Goal: Transaction & Acquisition: Purchase product/service

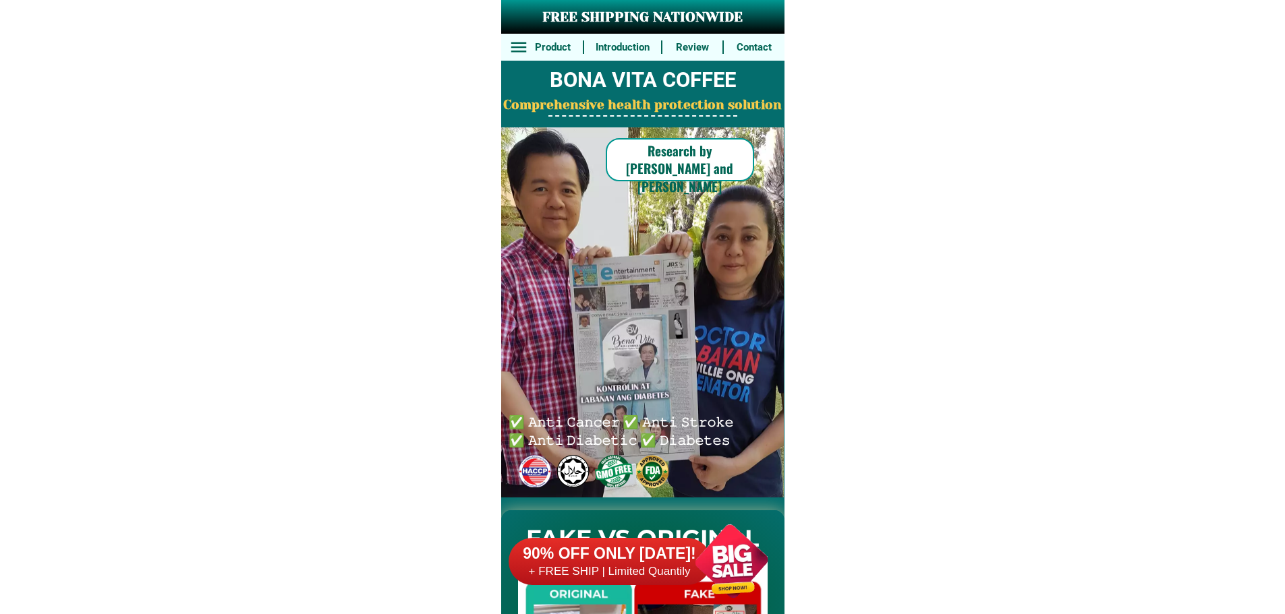
click at [689, 552] on div at bounding box center [731, 561] width 106 height 106
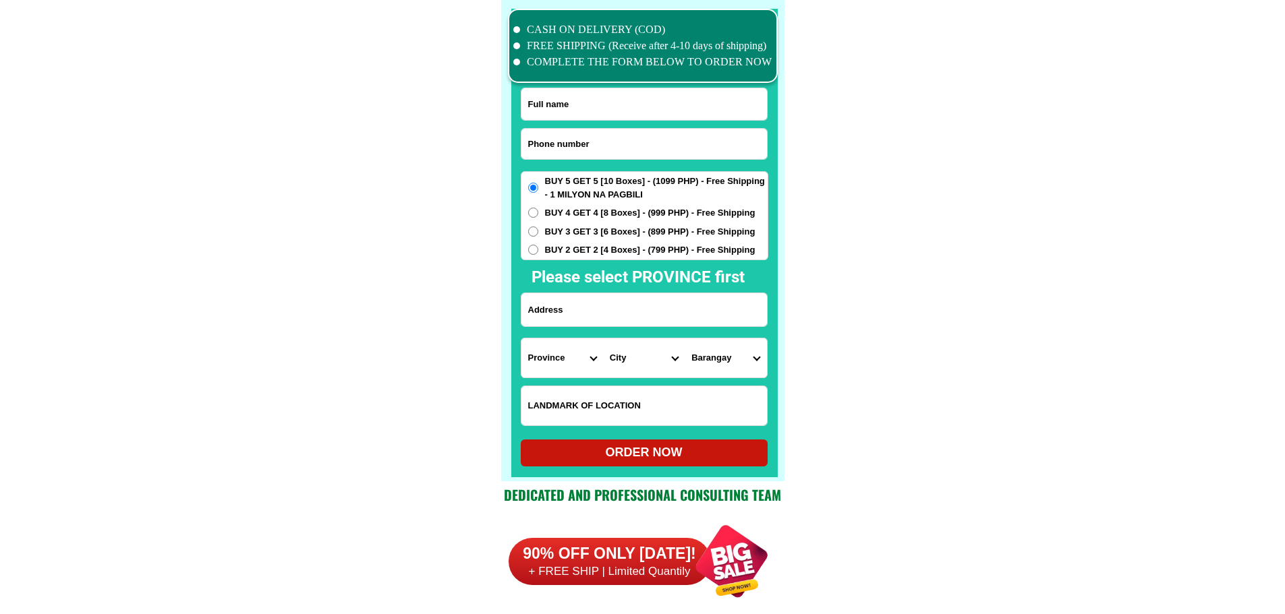
scroll to position [10482, 0]
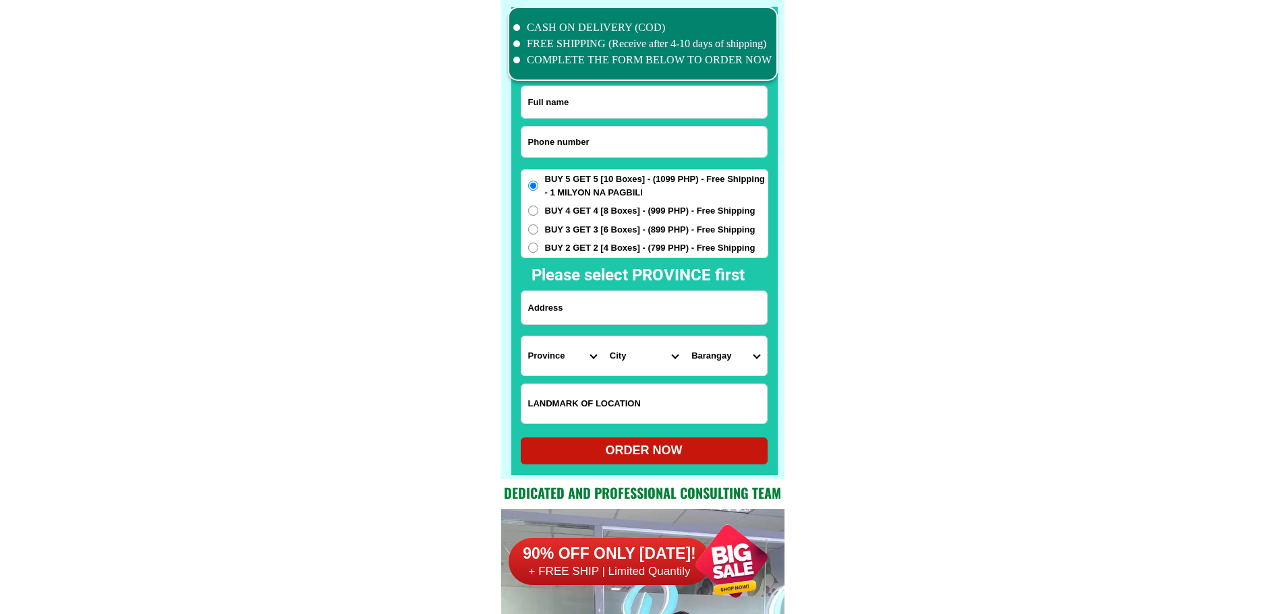
click at [657, 146] on input "Input phone_number" at bounding box center [643, 142] width 245 height 30
paste input "09202073711"
type input "09202073711"
click at [593, 109] on input "Input full_name" at bounding box center [643, 102] width 245 height 32
paste input "[PERSON_NAME]"
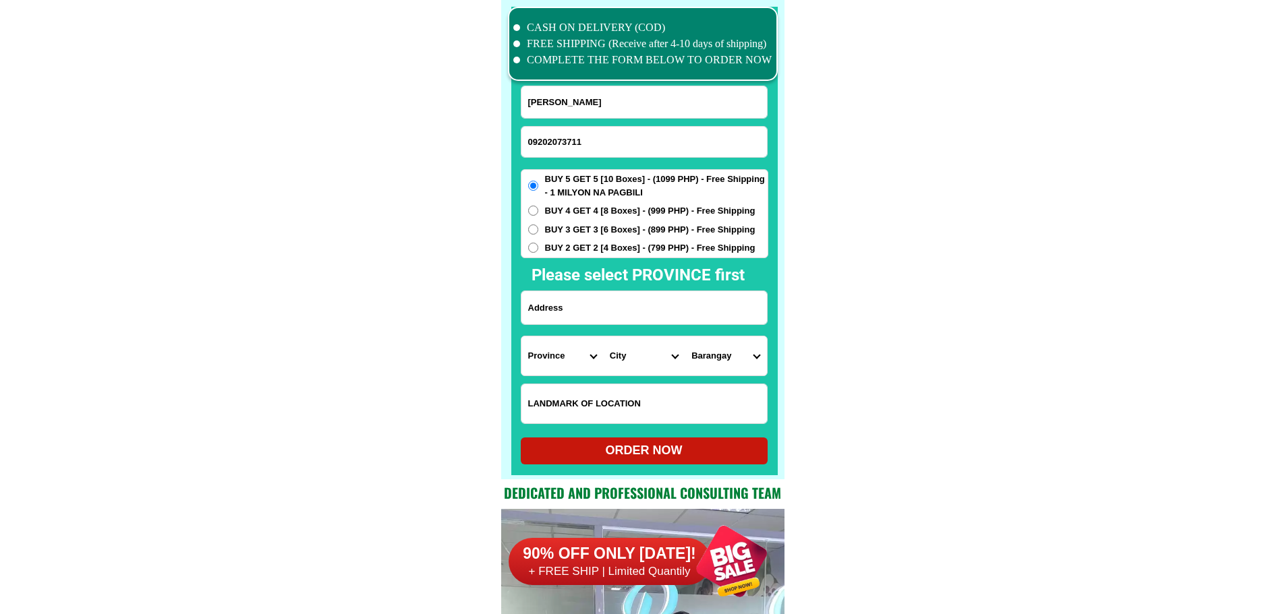
type input "[PERSON_NAME]"
paste input "[STREET_ADDRESS]"
click at [613, 301] on input "[STREET_ADDRESS]" at bounding box center [643, 307] width 245 height 33
type input "[STREET_ADDRESS]"
drag, startPoint x: 547, startPoint y: 349, endPoint x: 608, endPoint y: 349, distance: 61.4
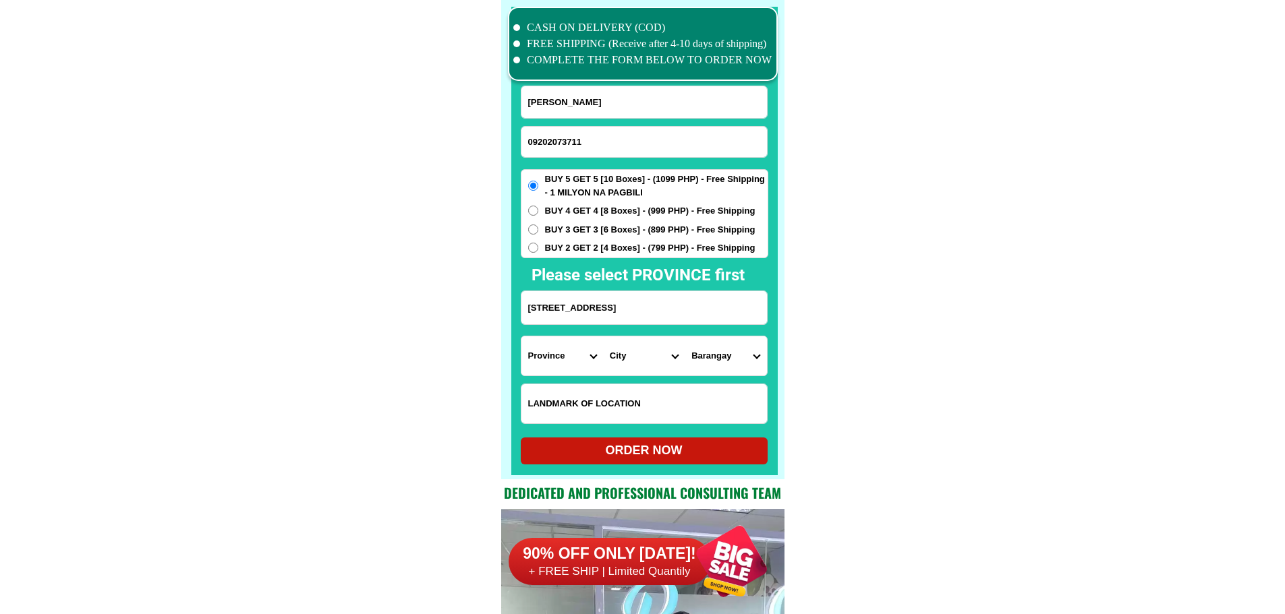
click at [548, 349] on select "Province [GEOGRAPHIC_DATA] [GEOGRAPHIC_DATA] [GEOGRAPHIC_DATA] [GEOGRAPHIC_DATA…" at bounding box center [562, 355] width 82 height 39
select select "63_397"
click at [652, 356] on select "City [GEOGRAPHIC_DATA] [GEOGRAPHIC_DATA] [GEOGRAPHIC_DATA] [GEOGRAPHIC_DATA] [G…" at bounding box center [644, 355] width 82 height 39
select select "63_3979640"
click at [565, 347] on select "Province [GEOGRAPHIC_DATA] [GEOGRAPHIC_DATA] [GEOGRAPHIC_DATA] [GEOGRAPHIC_DATA…" at bounding box center [562, 355] width 82 height 39
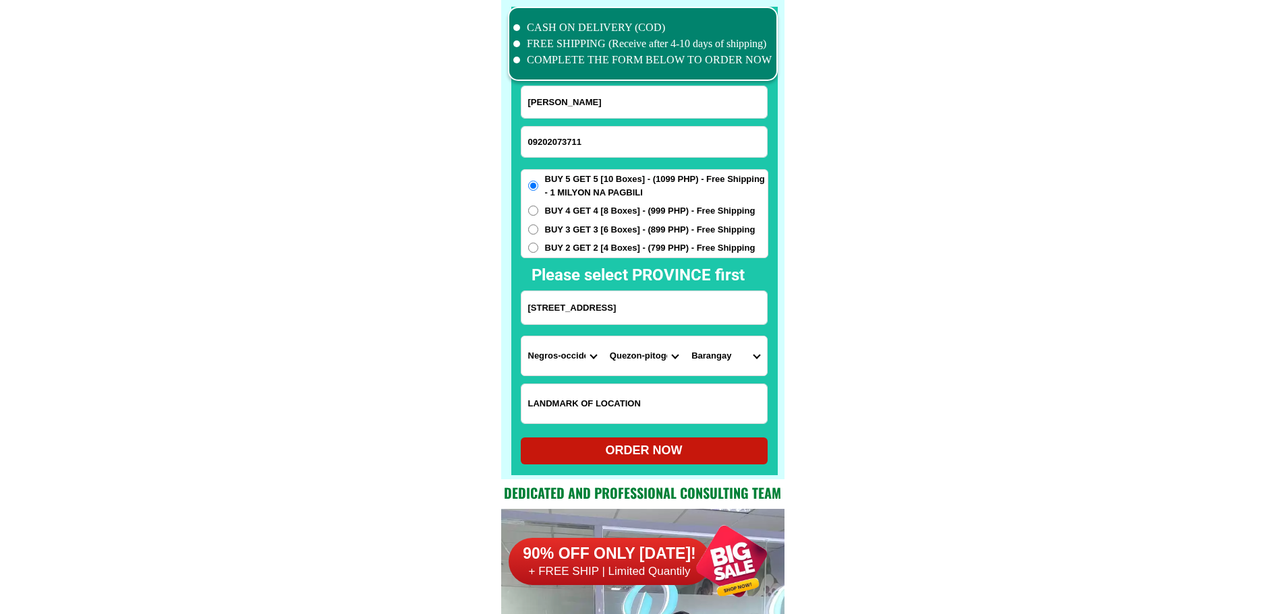
click at [565, 347] on select "Province [GEOGRAPHIC_DATA] [GEOGRAPHIC_DATA] [GEOGRAPHIC_DATA] [GEOGRAPHIC_DATA…" at bounding box center [562, 355] width 82 height 39
click at [620, 347] on select "City Aroroy Baleno Balud Cataingan Cawayan Dimasalang [GEOGRAPHIC_DATA] [GEOGRA…" at bounding box center [644, 355] width 82 height 39
click at [560, 354] on select "Province [GEOGRAPHIC_DATA] [GEOGRAPHIC_DATA] [GEOGRAPHIC_DATA] [GEOGRAPHIC_DATA…" at bounding box center [562, 355] width 82 height 39
select select "63_219"
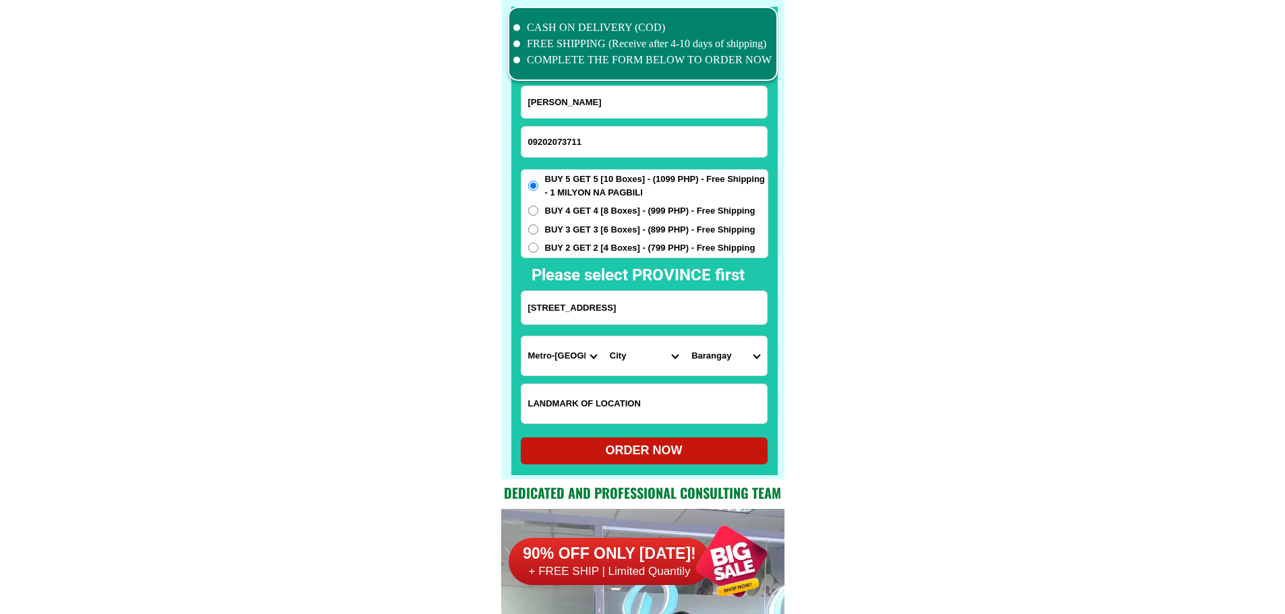
click at [680, 371] on select "City Aroroy Baleno Balud Cataingan Cawayan Dimasalang [GEOGRAPHIC_DATA] [GEOGRA…" at bounding box center [644, 355] width 82 height 39
select select "63_2194070"
click at [719, 362] on select "Barangay [PERSON_NAME] [PERSON_NAME] [PERSON_NAME] Bagbag Bago bantay Bagong li…" at bounding box center [725, 355] width 82 height 39
select select "63_21940706862"
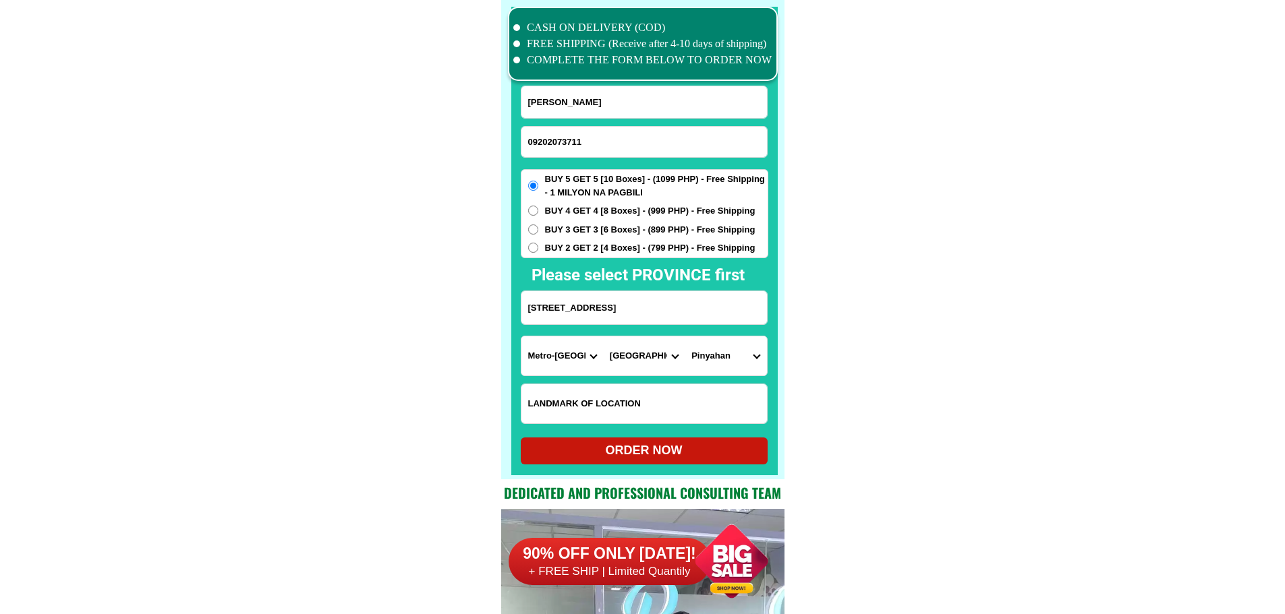
click at [693, 444] on div "ORDER NOW" at bounding box center [644, 451] width 247 height 18
radio input "true"
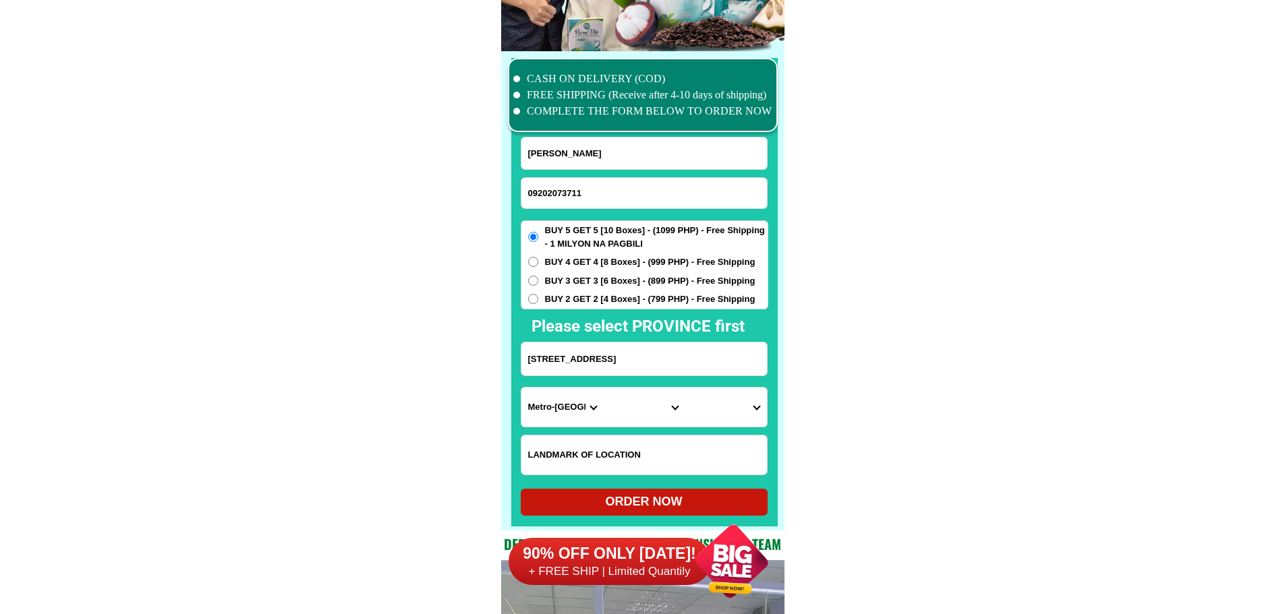
scroll to position [10415, 0]
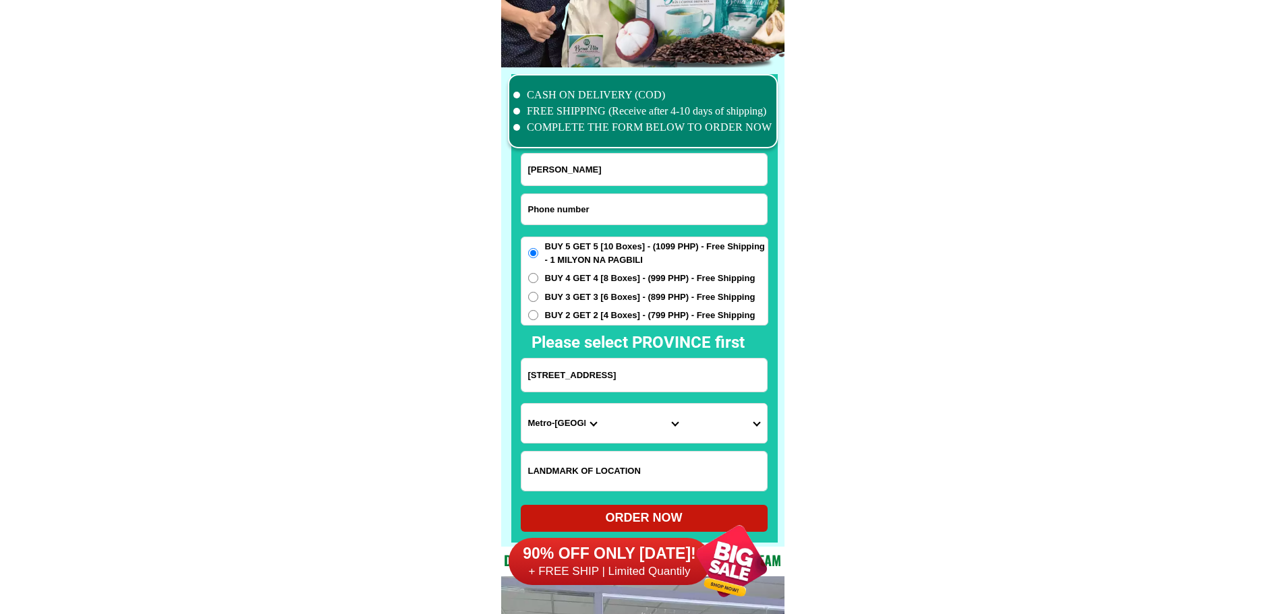
click at [572, 204] on input "Input phone_number" at bounding box center [643, 209] width 245 height 30
paste input "0907 290 8069"
click at [568, 207] on input "0907 290 8069" at bounding box center [643, 209] width 245 height 30
click at [564, 208] on input "0907 290 8069" at bounding box center [643, 209] width 245 height 30
click at [567, 208] on input "0907 290 8069" at bounding box center [643, 209] width 245 height 30
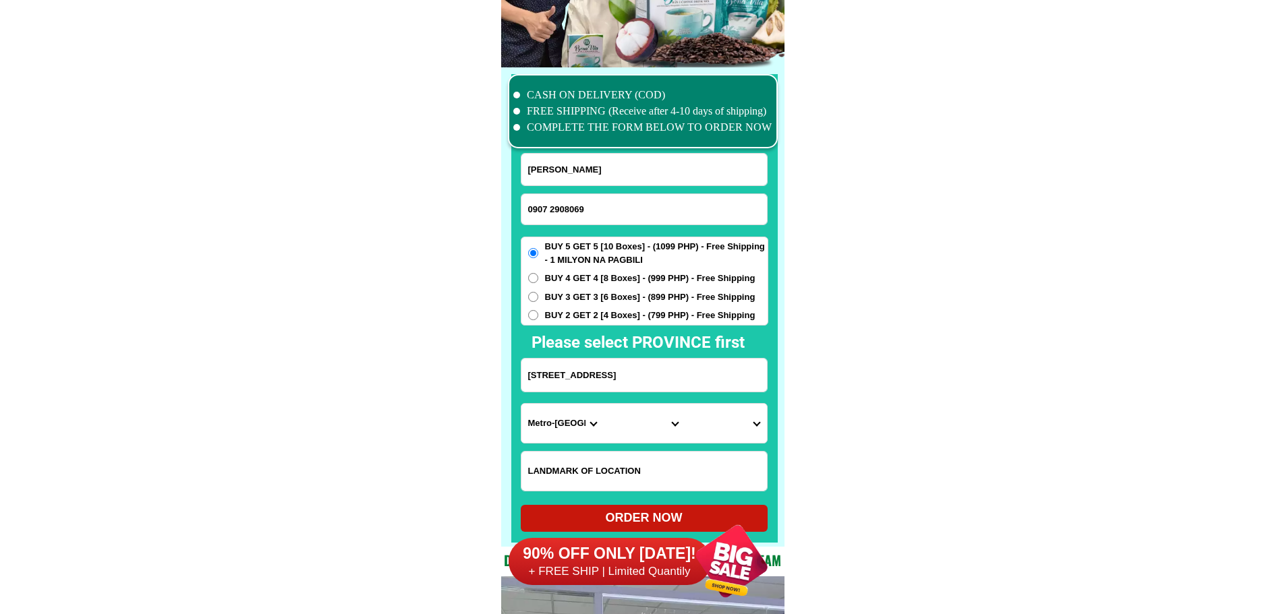
click at [550, 207] on input "0907 2908069" at bounding box center [643, 209] width 245 height 30
type input "09072908069"
click at [612, 173] on input "Input full_name" at bounding box center [643, 170] width 245 height 32
paste input "[PERSON_NAME]"
type input "[PERSON_NAME]"
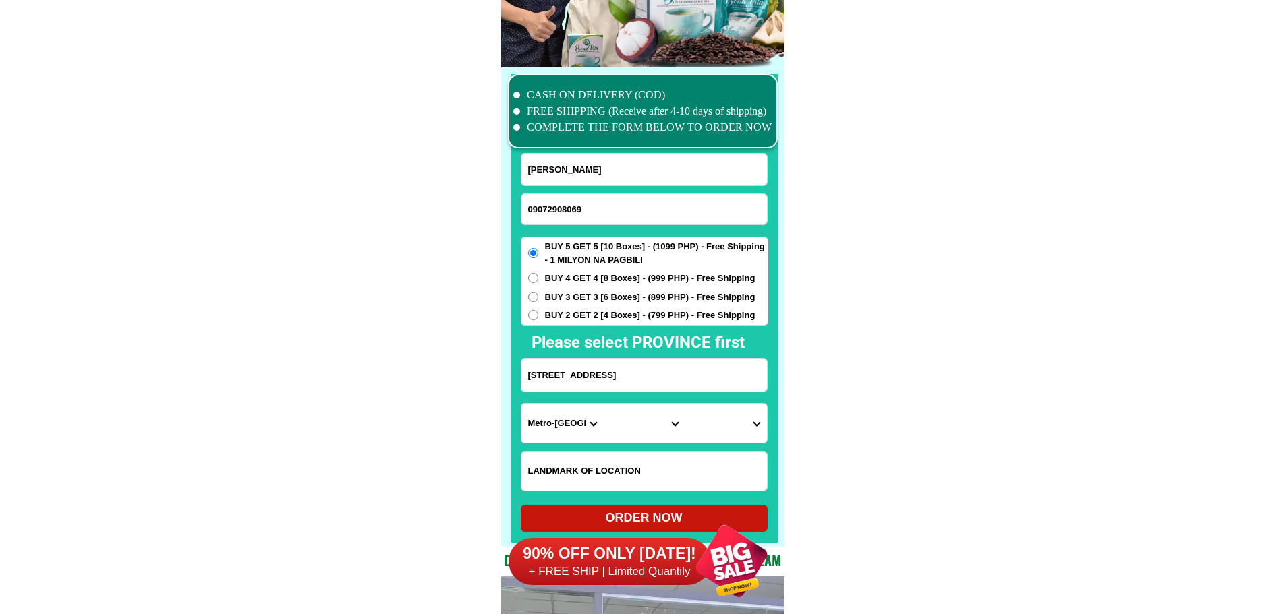
click at [535, 416] on select "Province [GEOGRAPHIC_DATA] [GEOGRAPHIC_DATA] [GEOGRAPHIC_DATA] [GEOGRAPHIC_DATA…" at bounding box center [562, 423] width 82 height 39
select select "63_199"
click at [603, 417] on select "City [GEOGRAPHIC_DATA] [GEOGRAPHIC_DATA] [GEOGRAPHIC_DATA] [GEOGRAPHIC_DATA] [G…" at bounding box center [644, 423] width 82 height 39
select select "63_1994786"
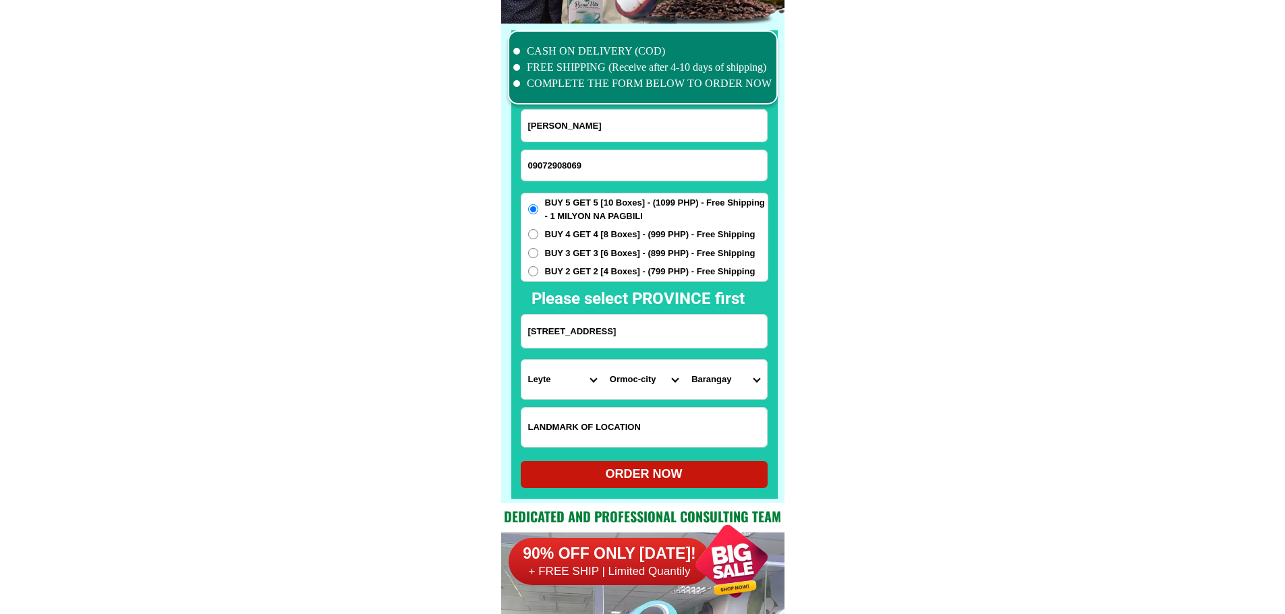
scroll to position [10482, 0]
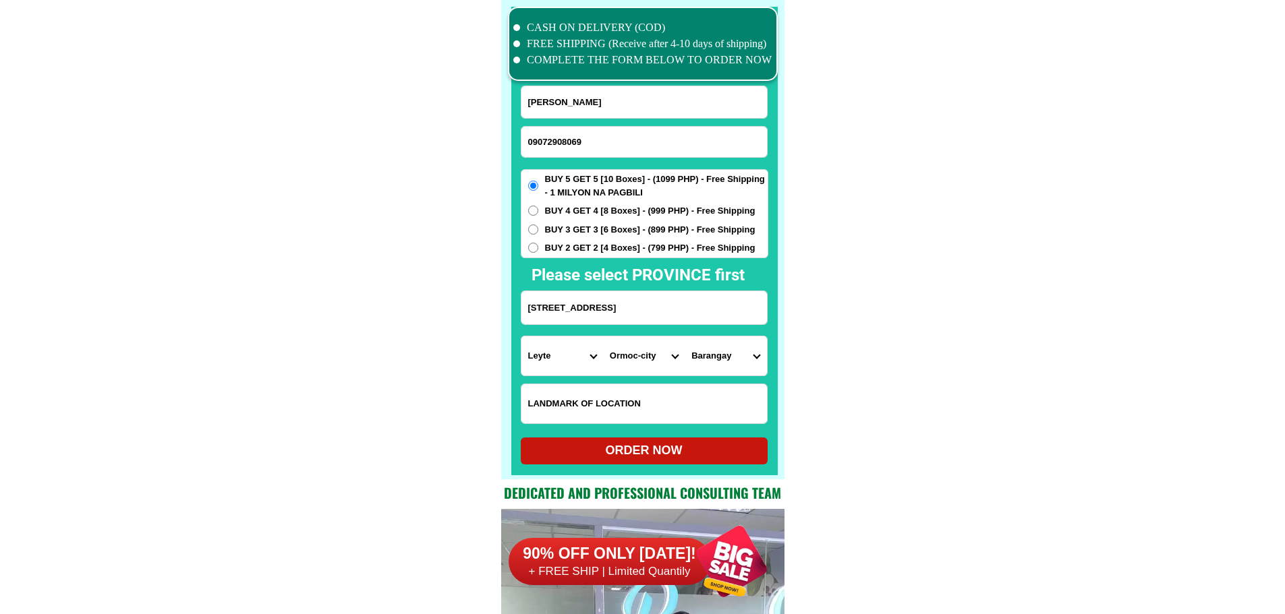
click at [593, 148] on input "09072908069" at bounding box center [643, 142] width 245 height 30
paste input "318122757"
type input "09318122757"
click at [663, 102] on input "[PERSON_NAME]" at bounding box center [643, 102] width 245 height 32
paste input "[PERSON_NAME]"
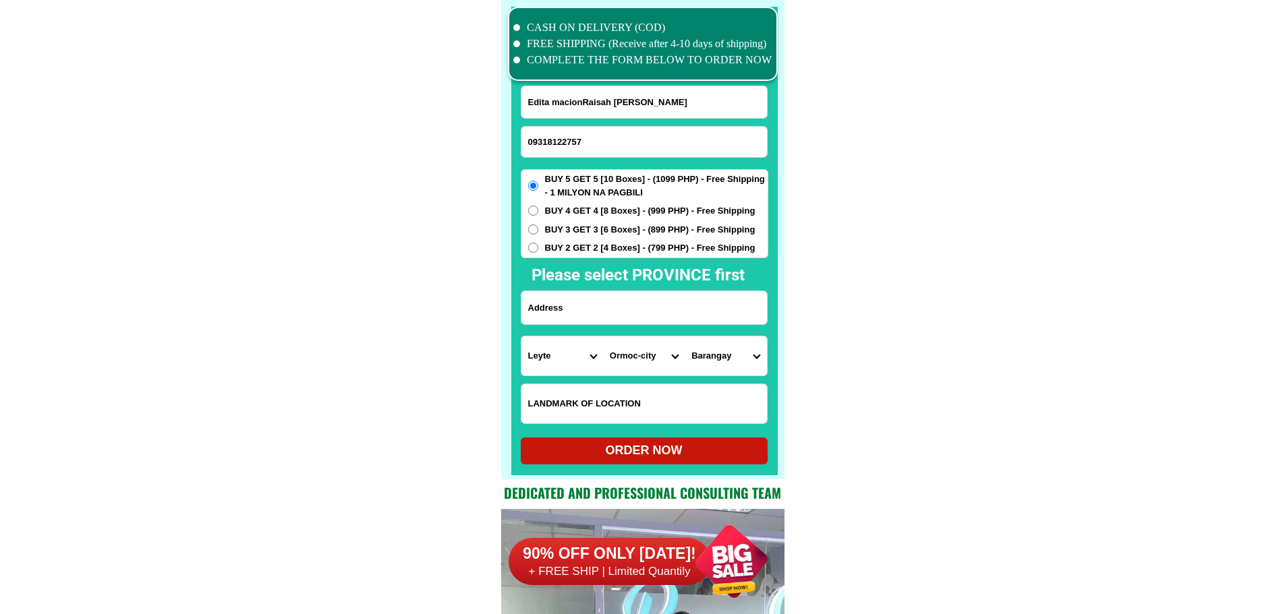
click at [626, 105] on input "Edita macionRaisah [PERSON_NAME]" at bounding box center [643, 102] width 245 height 32
paste input "Input full_name"
type input "[PERSON_NAME]"
click at [637, 300] on input "Input address" at bounding box center [643, 307] width 245 height 33
paste input "J&T Dimarao matampay bubong l"
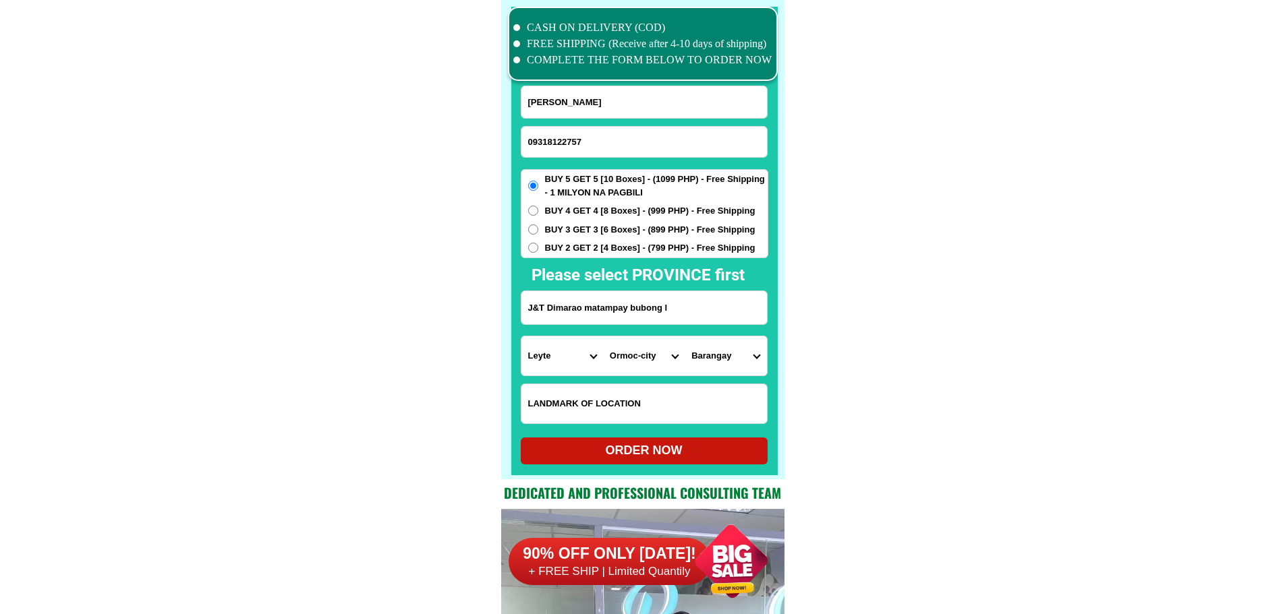
click at [641, 312] on input "J&T Dimarao matampay bubong l" at bounding box center [643, 307] width 245 height 33
paste input "bubong lanao del sur"
type input "J&T Dimarao bubong lanao del sur"
click at [661, 404] on input "Input LANDMARKOFLOCATION" at bounding box center [643, 403] width 245 height 39
paste input "J&T Dimarao matampay bubong l"
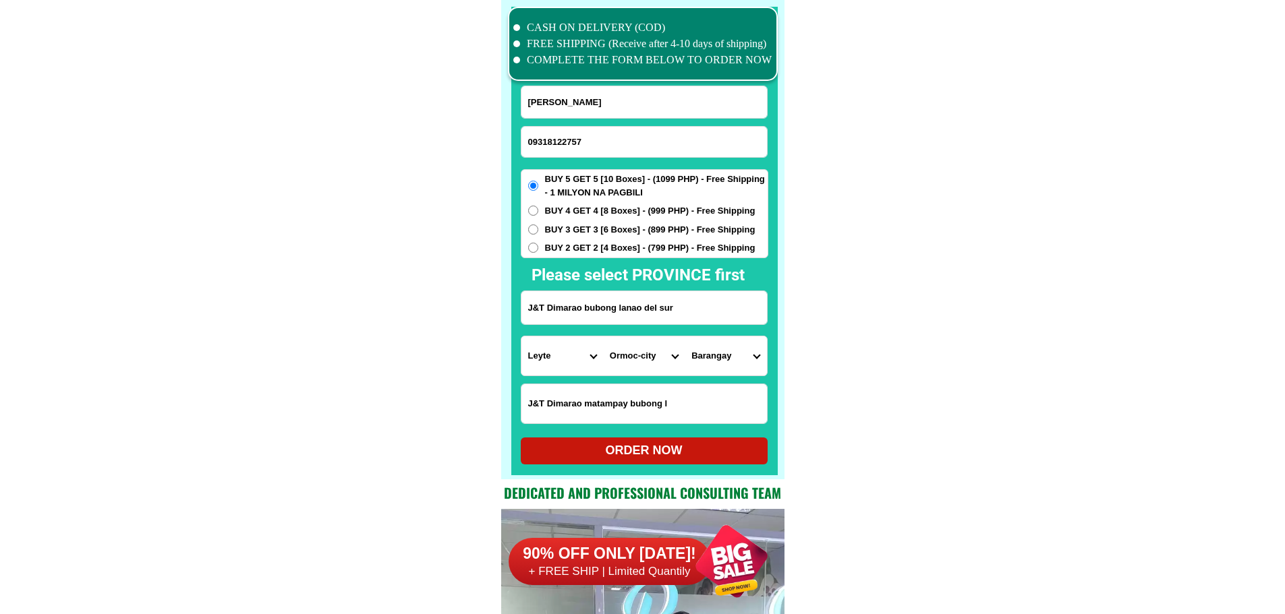
type input "J&T Dimarao matampay bubong l"
click at [566, 365] on select "Province [GEOGRAPHIC_DATA] [GEOGRAPHIC_DATA] [GEOGRAPHIC_DATA] [GEOGRAPHIC_DATA…" at bounding box center [562, 355] width 82 height 39
select select "63_163"
click at [521, 336] on select "Province [GEOGRAPHIC_DATA] [GEOGRAPHIC_DATA] [GEOGRAPHIC_DATA] [GEOGRAPHIC_DATA…" at bounding box center [562, 355] width 82 height 39
click at [661, 360] on select "City AMAI MANABILANG Bacolod-kalawi Balabagan [GEOGRAPHIC_DATA] Bayang Binidaya…" at bounding box center [644, 355] width 82 height 39
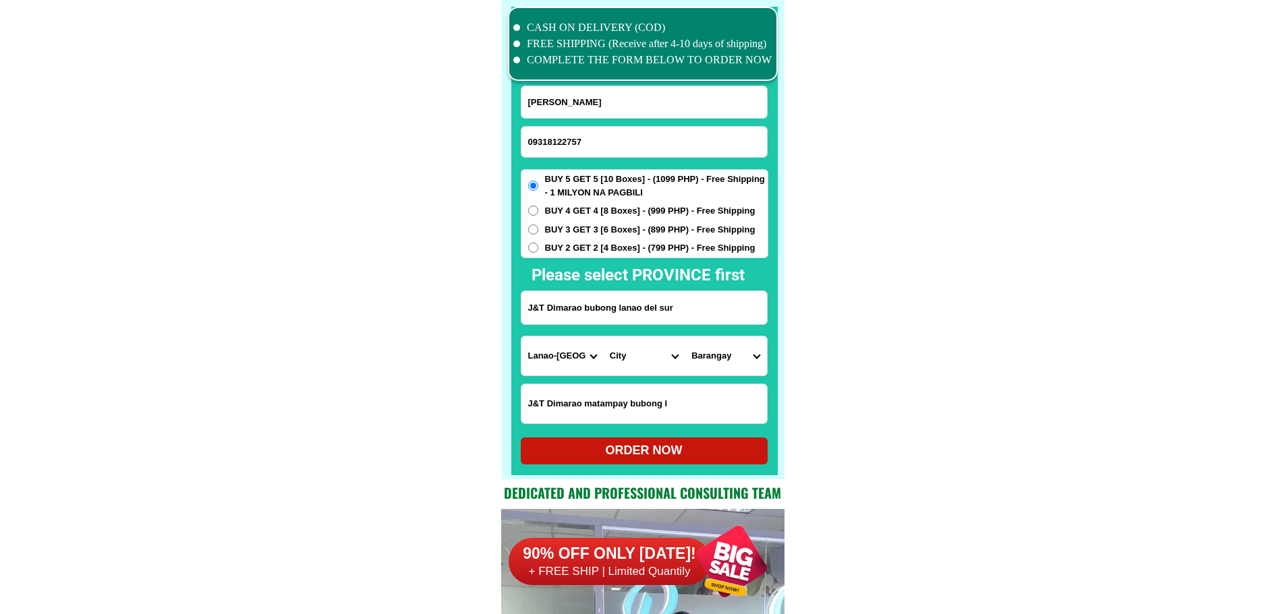
select select "63_1638994"
drag, startPoint x: 943, startPoint y: 401, endPoint x: 821, endPoint y: 395, distance: 122.2
click at [722, 358] on select "Barangay Bacolod Bagoaingud [GEOGRAPHIC_DATA] [GEOGRAPHIC_DATA] Bualan [GEOGRAP…" at bounding box center [725, 355] width 82 height 39
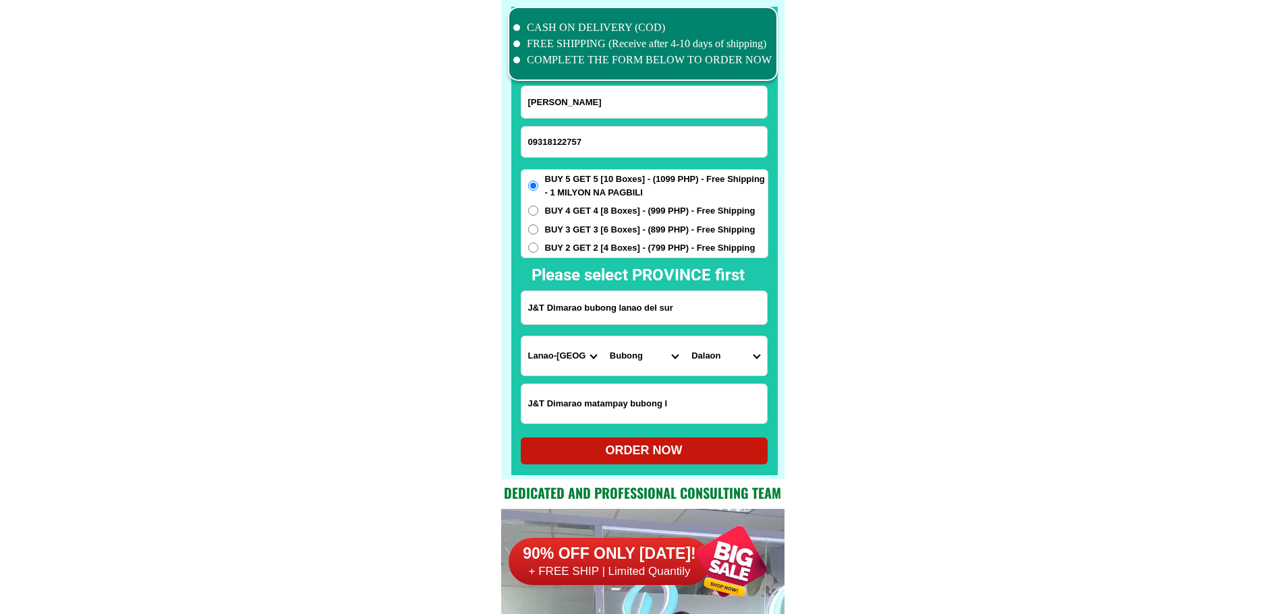
click at [719, 359] on select "Barangay Bacolod Bagoaingud [GEOGRAPHIC_DATA] [GEOGRAPHIC_DATA] Bualan [GEOGRAP…" at bounding box center [725, 355] width 82 height 39
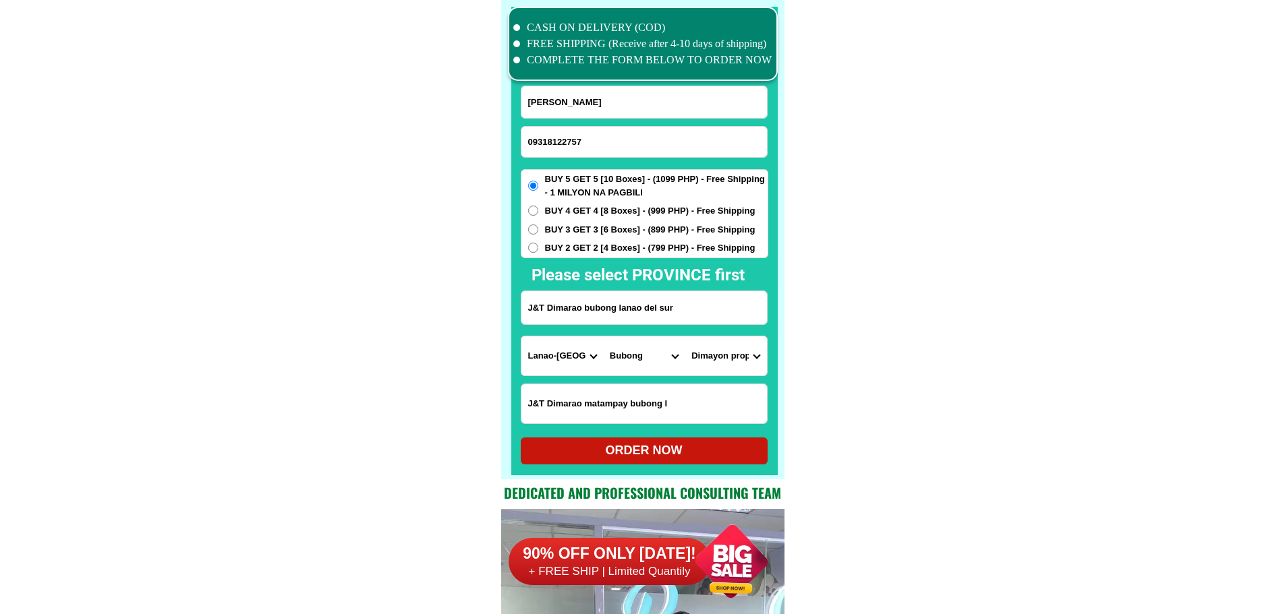
click at [612, 309] on input "J&T Dimarao bubong lanao del sur" at bounding box center [643, 307] width 245 height 33
click at [716, 358] on select "Barangay Bacolod Bagoaingud [GEOGRAPHIC_DATA] [GEOGRAPHIC_DATA] Bualan [GEOGRAP…" at bounding box center [725, 355] width 82 height 39
select select "63_16389941288"
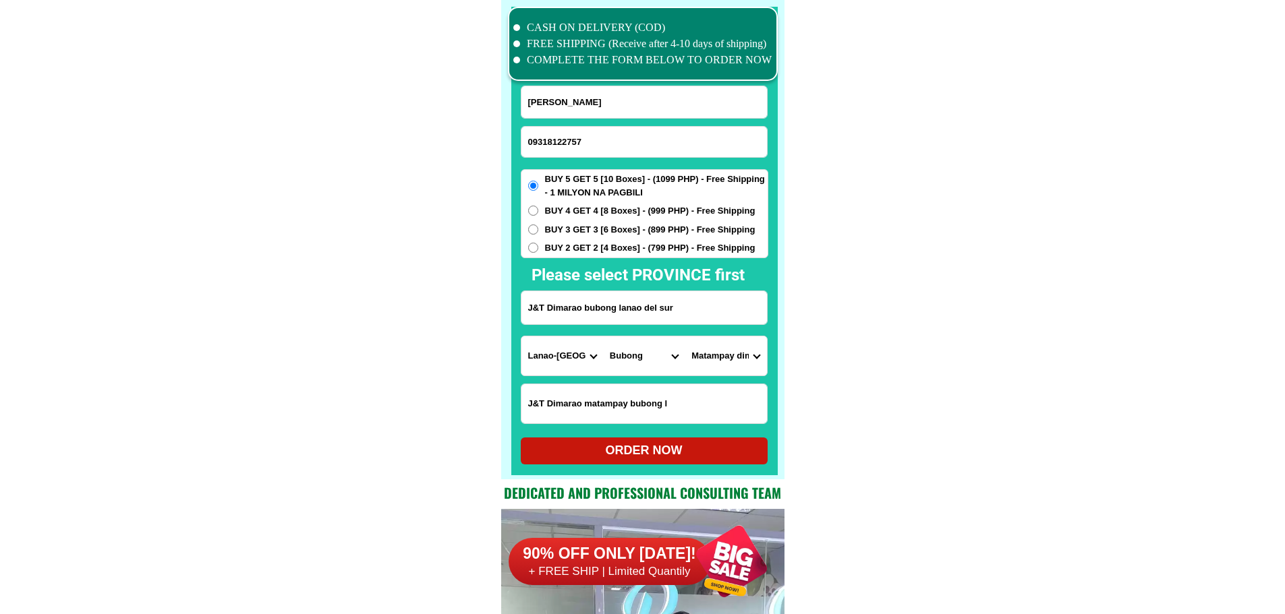
click at [684, 336] on select "Barangay Bacolod Bagoaingud [GEOGRAPHIC_DATA] [GEOGRAPHIC_DATA] Bualan [GEOGRAP…" at bounding box center [725, 355] width 82 height 39
click at [655, 452] on div "ORDER NOW" at bounding box center [644, 451] width 247 height 18
radio input "true"
click at [591, 160] on form "[PERSON_NAME] 09318122757 ORDER NOW J&T Dimarao bubong [GEOGRAPHIC_DATA] [GEOGR…" at bounding box center [644, 275] width 247 height 379
click at [600, 144] on input "09318122757" at bounding box center [643, 142] width 245 height 30
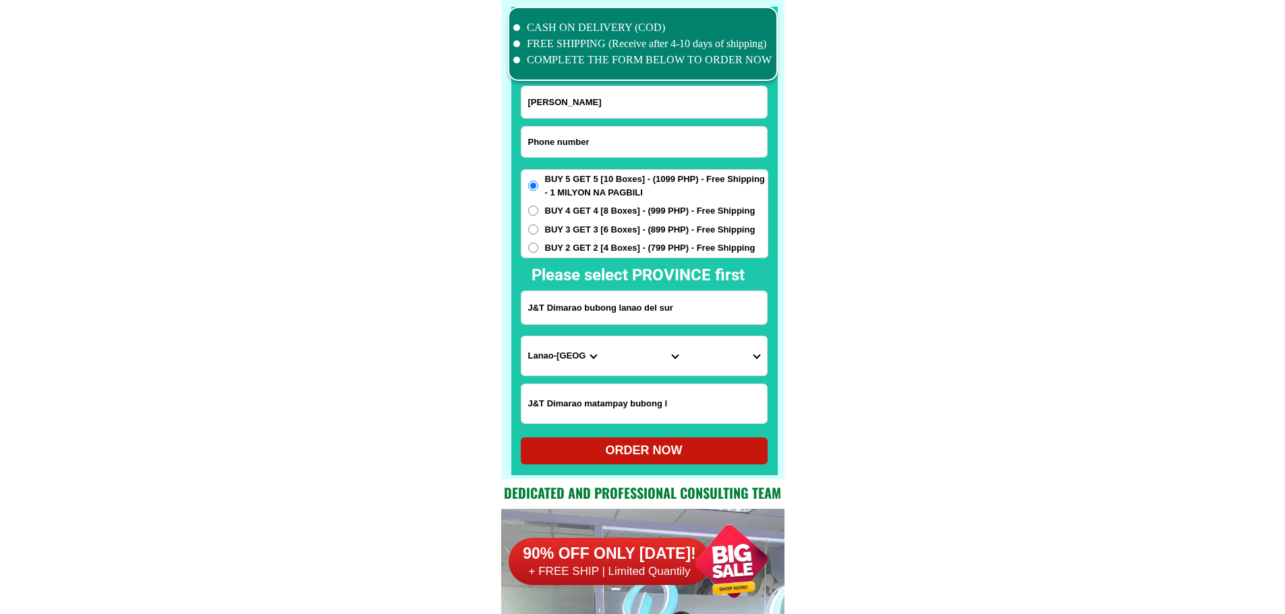
paste input "09603665443"
type input "09603665443"
click at [667, 104] on input "Input full_name" at bounding box center [643, 102] width 245 height 32
paste input "[PERSON_NAME]"
type input "[PERSON_NAME]"
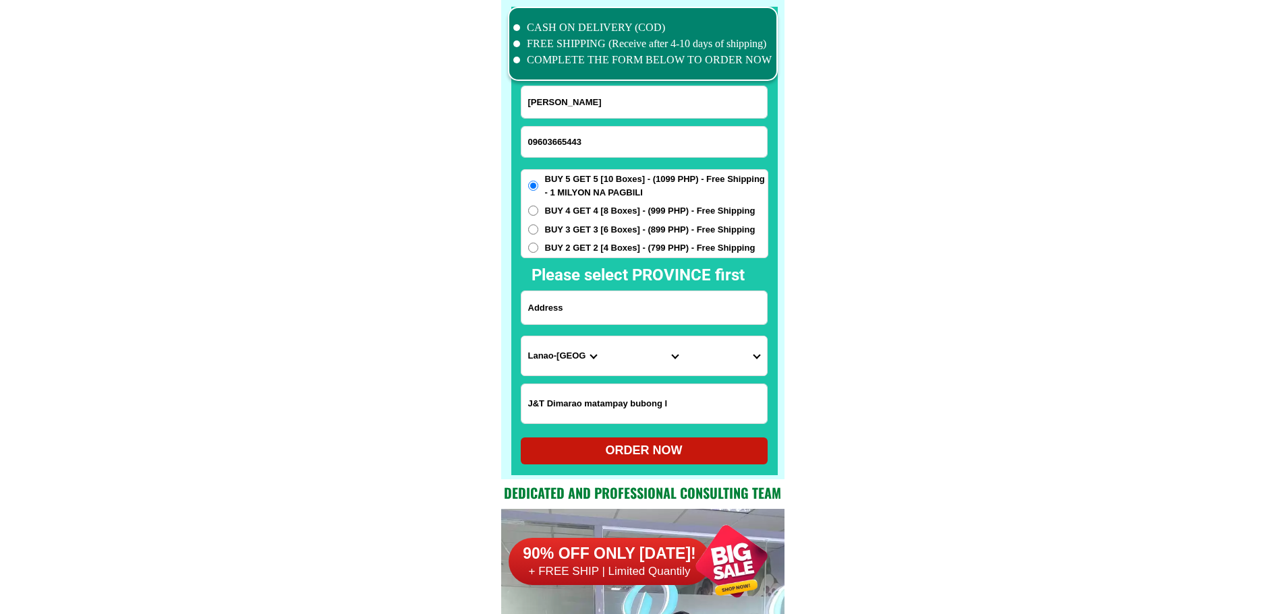
click at [575, 304] on input "Input address" at bounding box center [643, 307] width 245 height 33
paste input "#37dama de Noche [GEOGRAPHIC_DATA] o"
type input "#37dama de Noche [GEOGRAPHIC_DATA] o"
drag, startPoint x: 972, startPoint y: 366, endPoint x: 781, endPoint y: 396, distance: 192.4
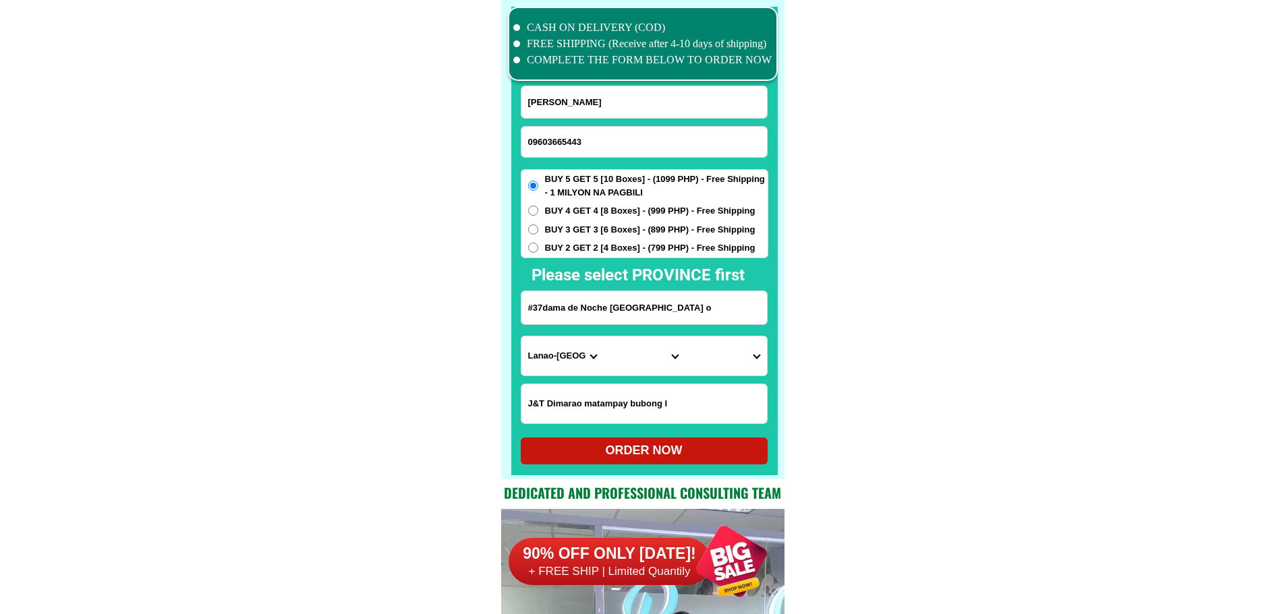
click at [614, 393] on input "J&T Dimarao matampay bubong l" at bounding box center [643, 403] width 245 height 39
paste input "#37 [PERSON_NAME]"
type input "#37 [PERSON_NAME]"
click at [625, 313] on input "#37dama de Noche [GEOGRAPHIC_DATA] o" at bounding box center [643, 307] width 245 height 33
click at [561, 360] on select "Province [GEOGRAPHIC_DATA] [GEOGRAPHIC_DATA] [GEOGRAPHIC_DATA] [GEOGRAPHIC_DATA…" at bounding box center [562, 355] width 82 height 39
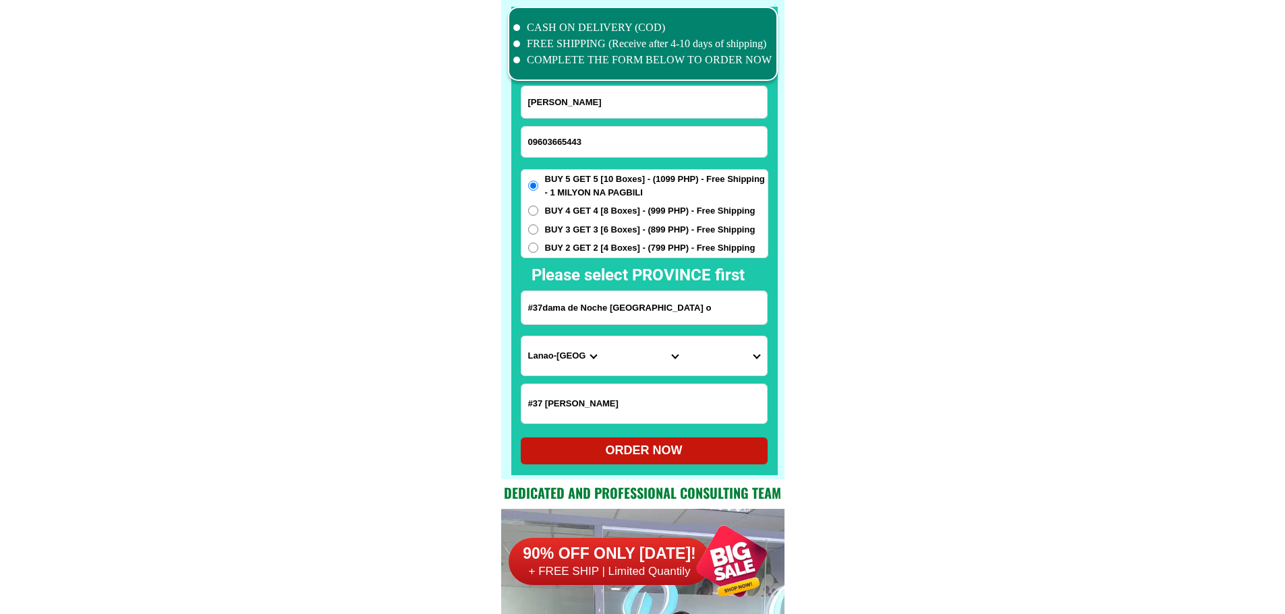
select select "63_761"
click at [521, 336] on select "Province [GEOGRAPHIC_DATA] [GEOGRAPHIC_DATA] [GEOGRAPHIC_DATA] [GEOGRAPHIC_DATA…" at bounding box center [562, 355] width 82 height 39
click at [626, 369] on select "City Angat Balagtas [GEOGRAPHIC_DATA] [GEOGRAPHIC_DATA] [GEOGRAPHIC_DATA] [GEOG…" at bounding box center [644, 355] width 82 height 39
click at [623, 356] on select "City Angat Balagtas [GEOGRAPHIC_DATA] [GEOGRAPHIC_DATA] [GEOGRAPHIC_DATA] [GEOG…" at bounding box center [644, 355] width 82 height 39
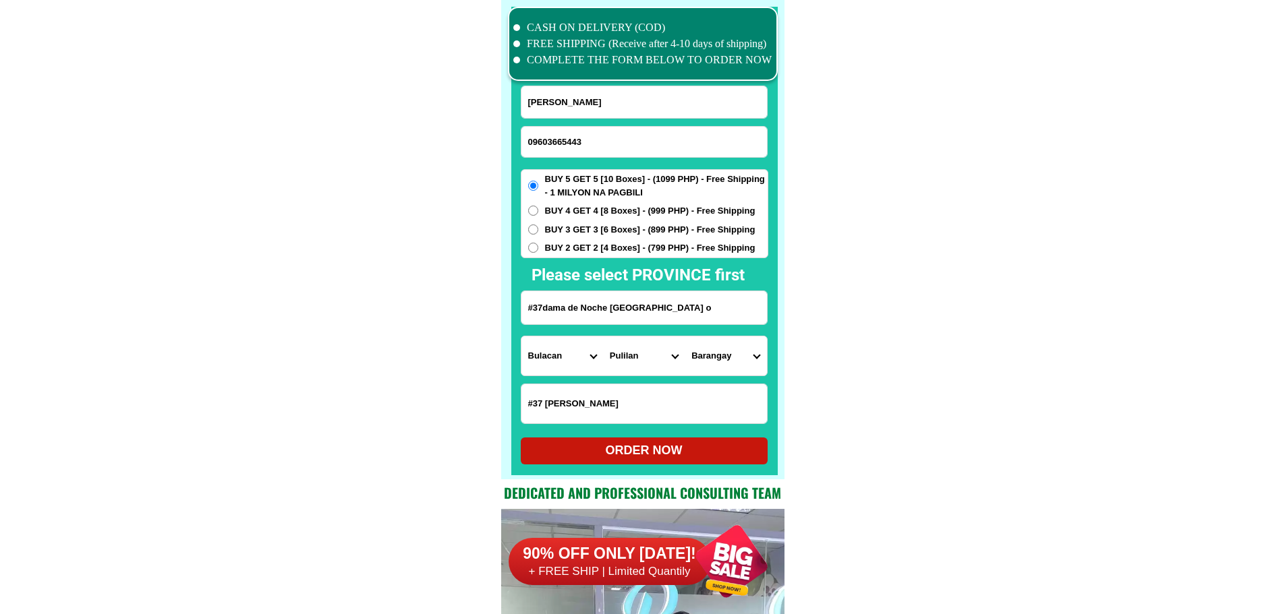
select select "63_7612858"
click at [685, 359] on select "Barangay Anilao Atlag Babatnin Bagna Bagong bayan [GEOGRAPHIC_DATA] [GEOGRAPHIC…" at bounding box center [725, 355] width 82 height 39
select select "63_76128588842"
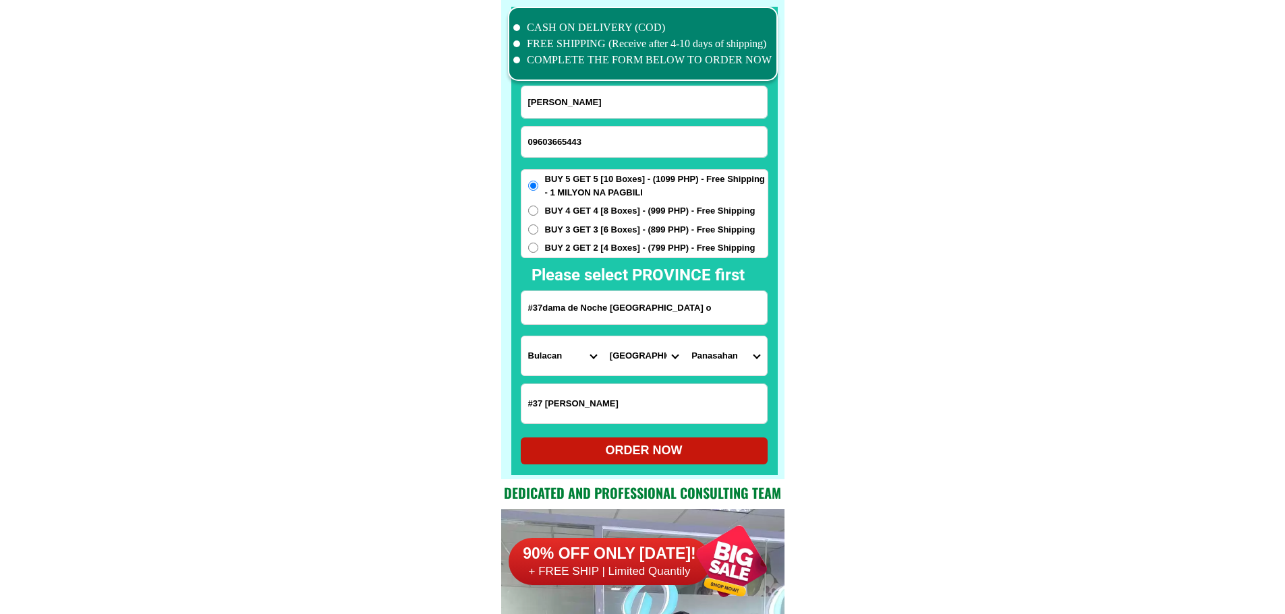
click at [711, 461] on div "ORDER NOW" at bounding box center [644, 451] width 247 height 27
type input "[PERSON_NAME]"
type input "#37dama de Noche [GEOGRAPHIC_DATA] o"
radio input "true"
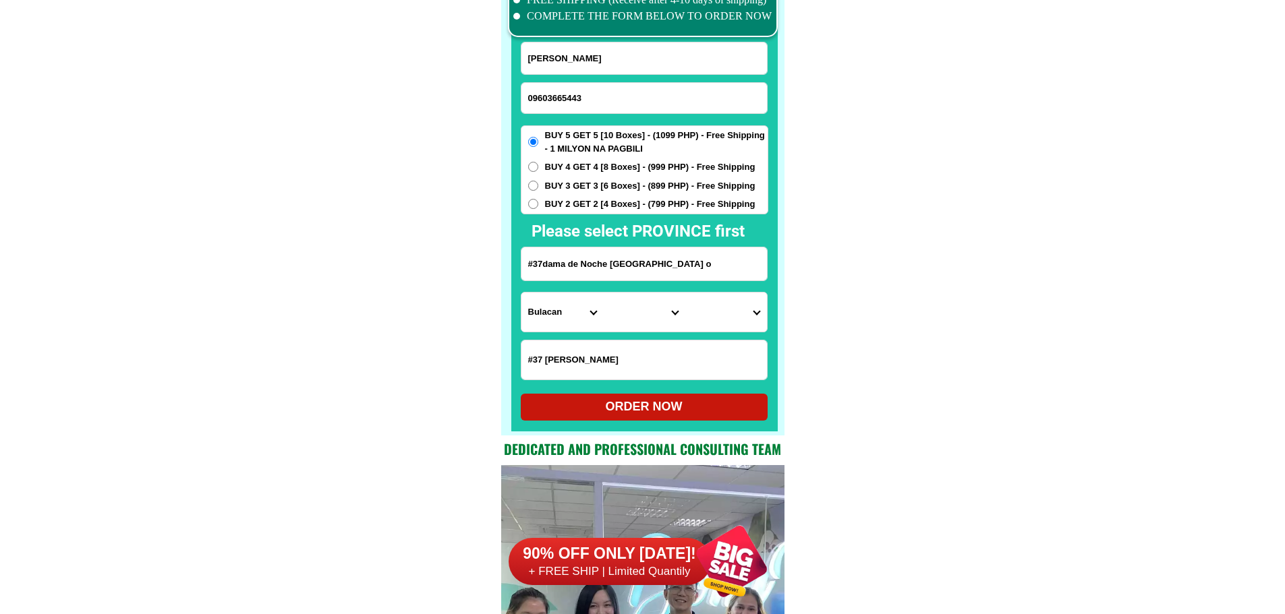
scroll to position [10550, 0]
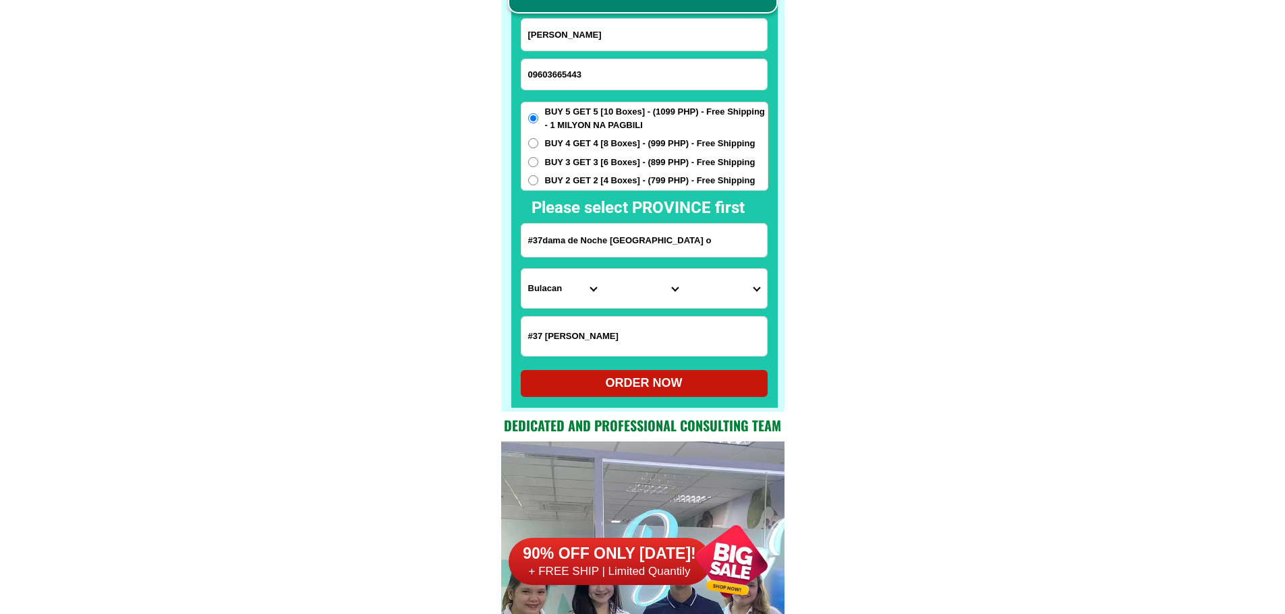
click at [558, 81] on input "09603665443" at bounding box center [643, 74] width 245 height 30
paste input "639480039619"
type input "[PHONE_NUMBER]"
paste input "[PERSON_NAME]"
click at [665, 34] on input "Input full_name" at bounding box center [643, 35] width 245 height 32
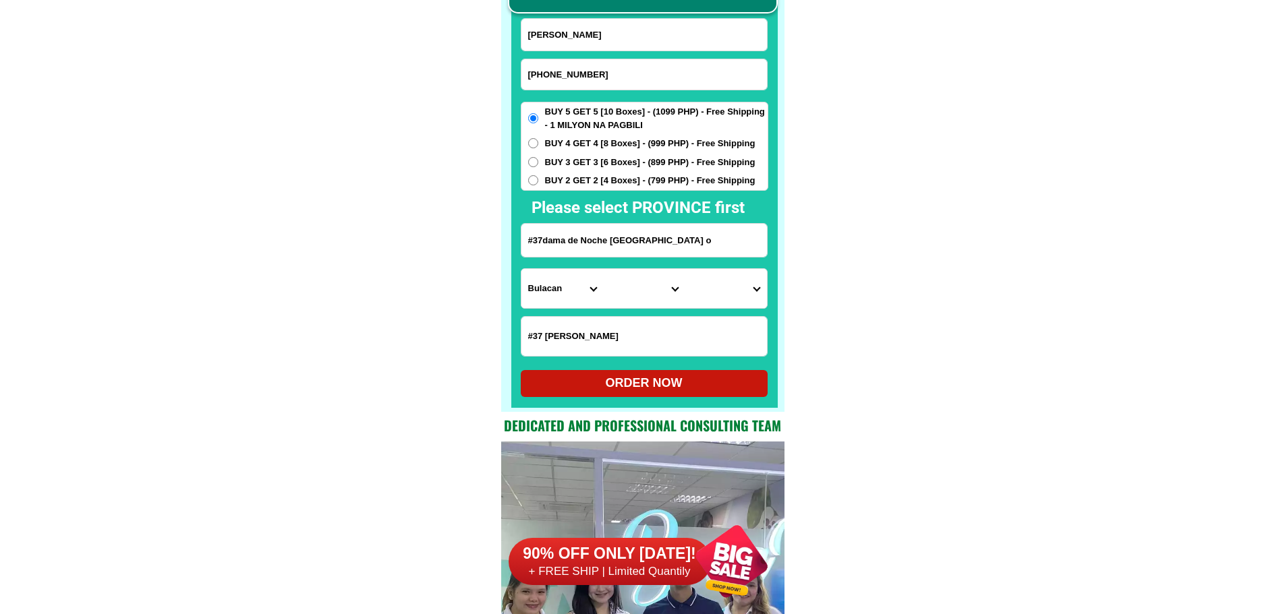
type input "[PERSON_NAME]"
drag, startPoint x: 653, startPoint y: 237, endPoint x: 714, endPoint y: 257, distance: 63.8
click at [653, 237] on input "Input address" at bounding box center [643, 240] width 245 height 33
paste input ""l7z'2 zone l [GEOGRAPHIC_DATA]. [GEOGRAPHIC_DATA] [GEOGRAPHIC_DATA]. shr baean…"
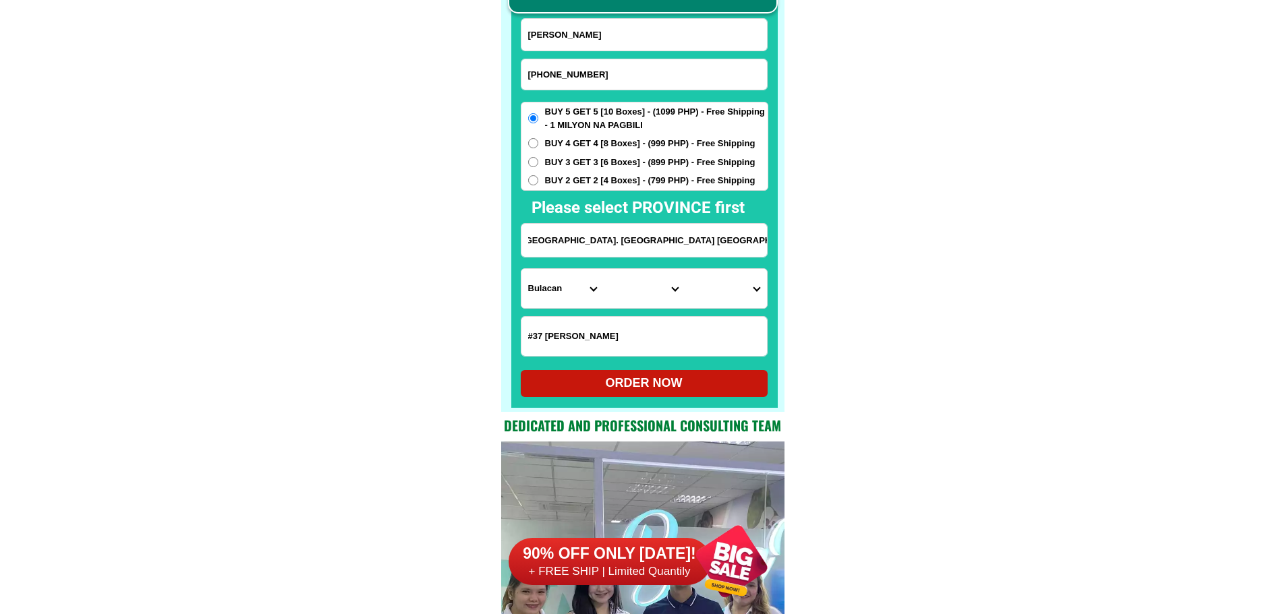
type input ""l7z'2 zone l [GEOGRAPHIC_DATA]. [GEOGRAPHIC_DATA] [GEOGRAPHIC_DATA]. shr baean…"
drag, startPoint x: 1010, startPoint y: 338, endPoint x: 999, endPoint y: 345, distance: 13.3
drag, startPoint x: 647, startPoint y: 238, endPoint x: 818, endPoint y: 249, distance: 171.7
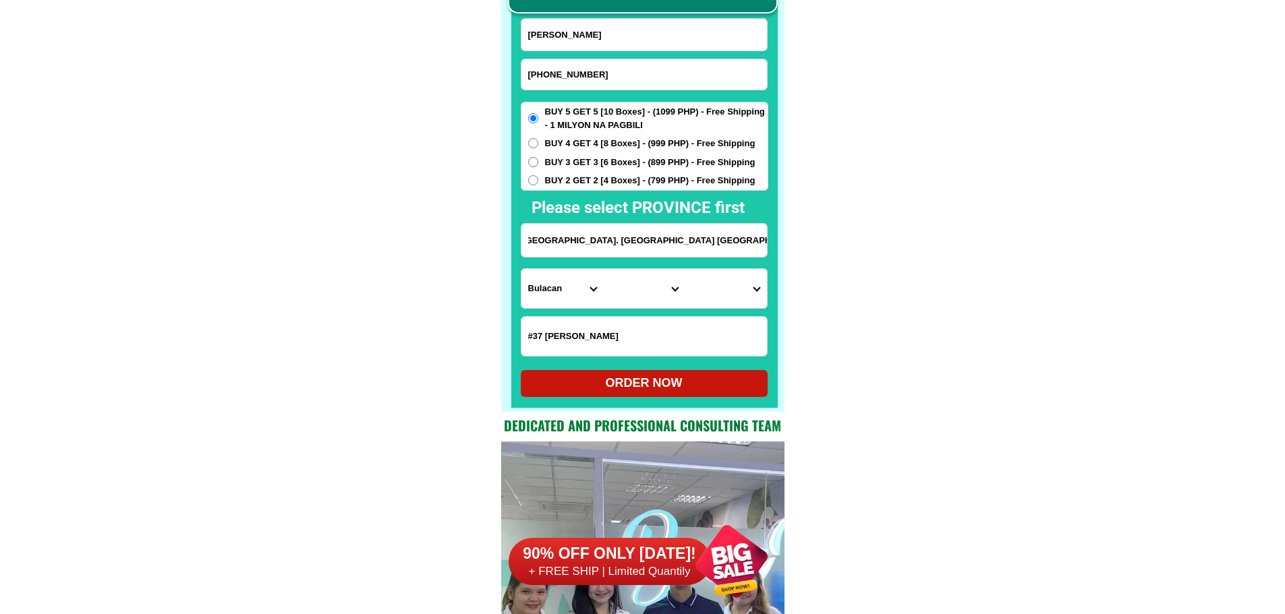
scroll to position [0, 0]
click at [541, 291] on select "Province [GEOGRAPHIC_DATA] [GEOGRAPHIC_DATA] [GEOGRAPHIC_DATA] [GEOGRAPHIC_DATA…" at bounding box center [562, 288] width 82 height 39
click at [622, 288] on select "City Basud Camarines-norte-[GEOGRAPHIC_DATA] [GEOGRAPHIC_DATA]-[GEOGRAPHIC_DATA…" at bounding box center [644, 288] width 82 height 39
click at [537, 291] on select "Province [GEOGRAPHIC_DATA] [GEOGRAPHIC_DATA] [GEOGRAPHIC_DATA] [GEOGRAPHIC_DATA…" at bounding box center [562, 288] width 82 height 39
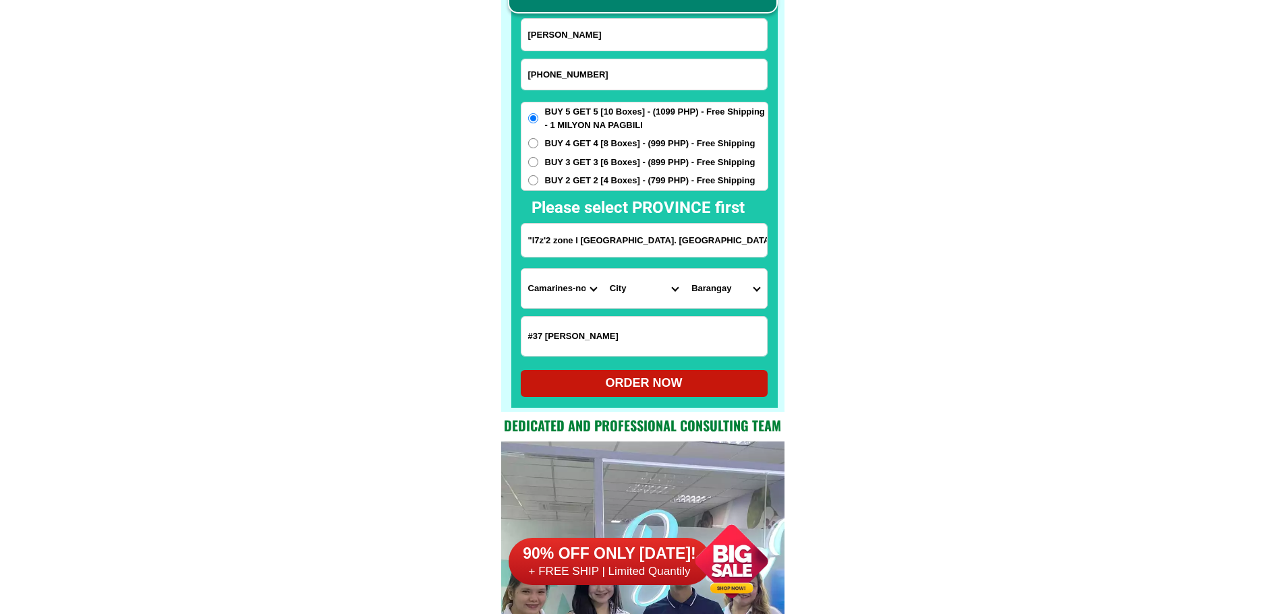
select select "63_374"
click at [622, 292] on select "City Baao Balatan Bombon Buhi [PERSON_NAME][GEOGRAPHIC_DATA] Calabanga [GEOGRAP…" at bounding box center [644, 288] width 82 height 39
select select "63_3747401"
click at [603, 269] on select "City Baao Balatan Bombon Buhi [PERSON_NAME][GEOGRAPHIC_DATA] Calabanga [GEOGRAP…" at bounding box center [644, 288] width 82 height 39
click at [744, 289] on select "Barangay Abella Bagumbayan norte Bagumbayan sur Balatas Calauag [GEOGRAPHIC_DAT…" at bounding box center [725, 288] width 82 height 39
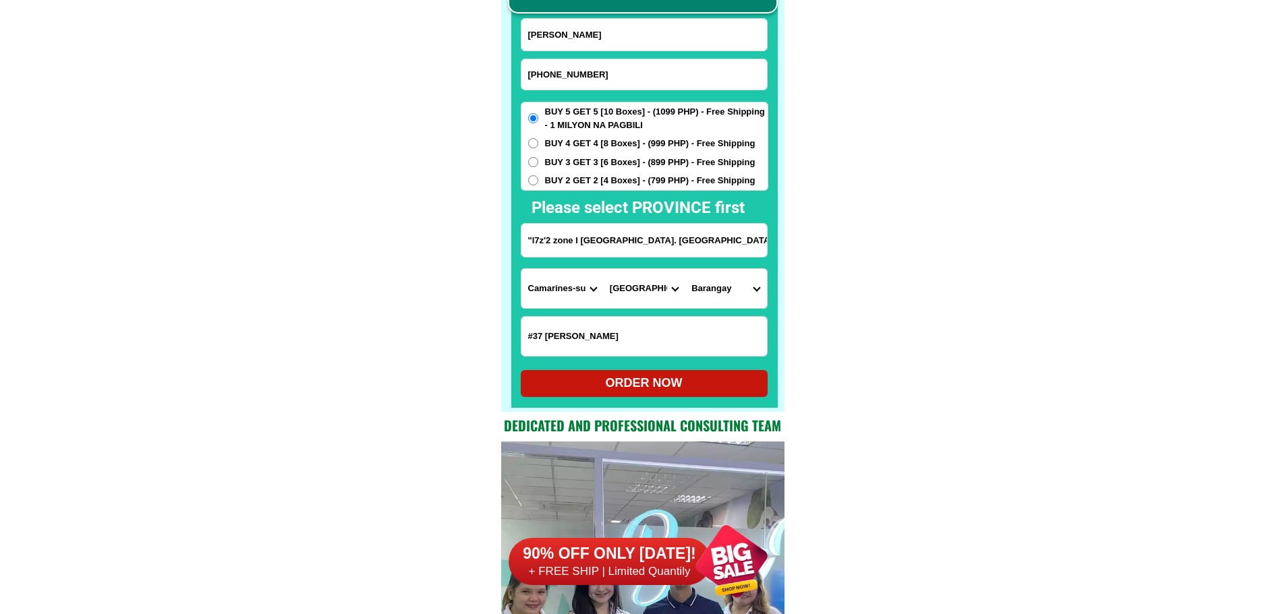
click at [744, 289] on select "Barangay Abella Bagumbayan norte Bagumbayan sur Balatas Calauag [GEOGRAPHIC_DAT…" at bounding box center [725, 288] width 82 height 39
select select "63_37474011982"
click at [653, 383] on div "ORDER NOW" at bounding box center [644, 383] width 247 height 18
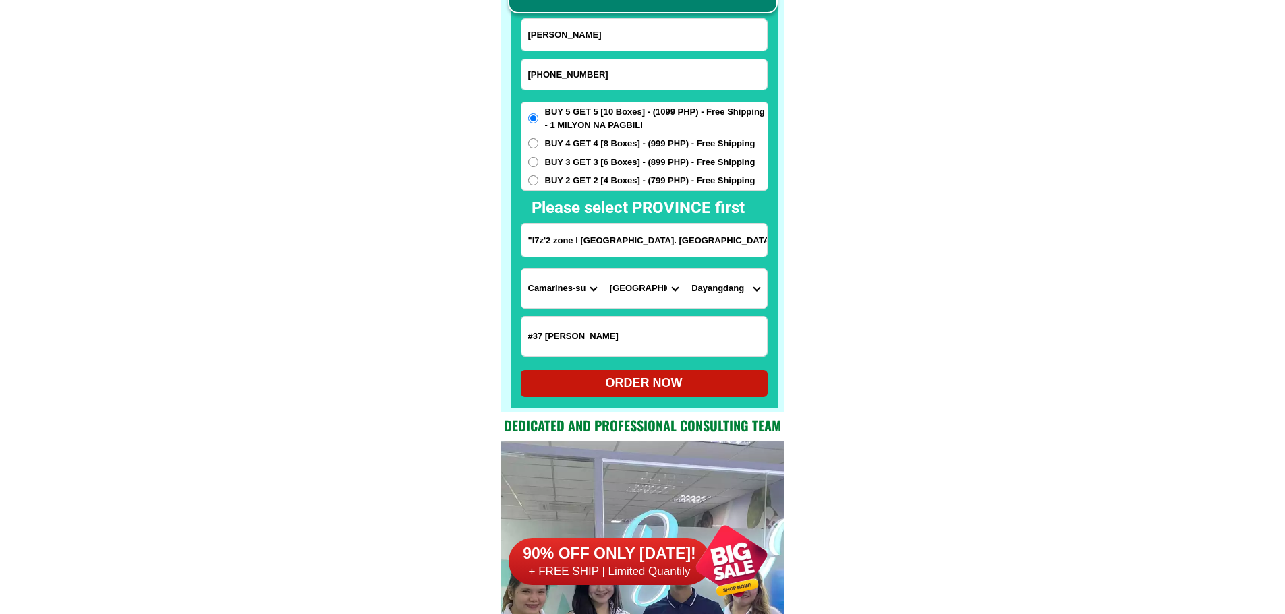
radio input "true"
drag, startPoint x: 599, startPoint y: 90, endPoint x: 611, endPoint y: 71, distance: 22.1
click at [611, 71] on form "[PERSON_NAME] [PHONE_NUMBER] ORDER NOW "l7z'2 zone l [GEOGRAPHIC_DATA]. [GEOGRA…" at bounding box center [644, 207] width 247 height 379
click at [611, 71] on input "[PHONE_NUMBER]" at bounding box center [643, 74] width 245 height 30
paste input "09386710427"
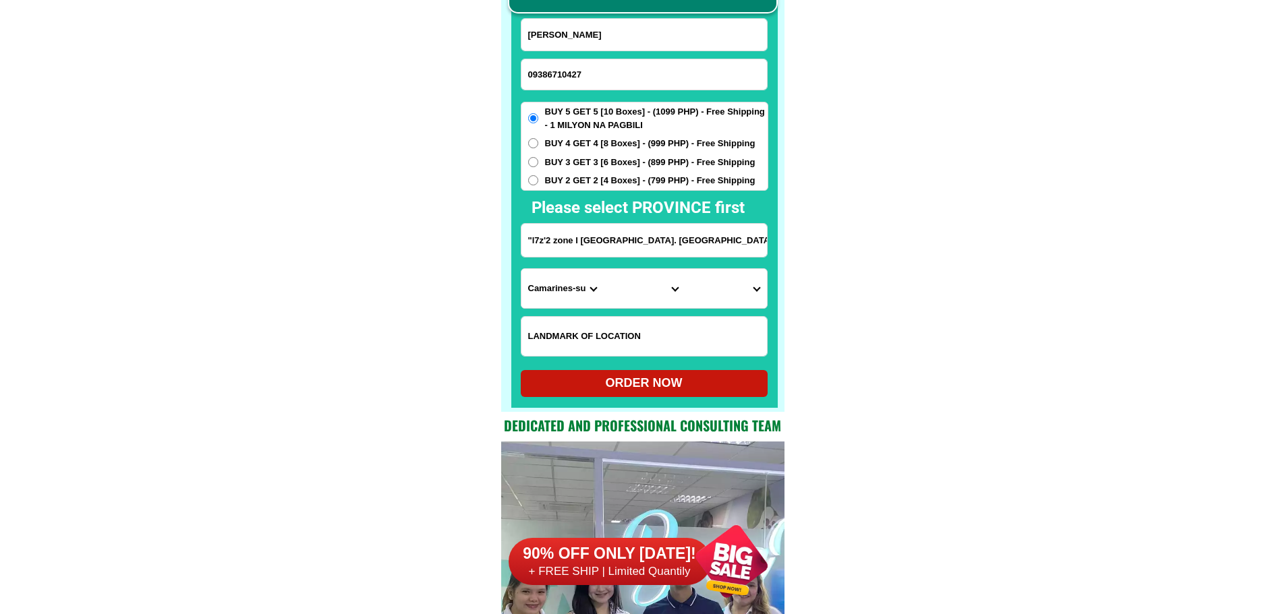
type input "09386710427"
click at [644, 34] on input "Input full_name" at bounding box center [643, 35] width 245 height 32
paste input ""[PERSON_NAME] - 0c"
type input ""[PERSON_NAME] - 0c"
click at [642, 338] on input "Input LANDMARKOFLOCATION" at bounding box center [643, 336] width 245 height 39
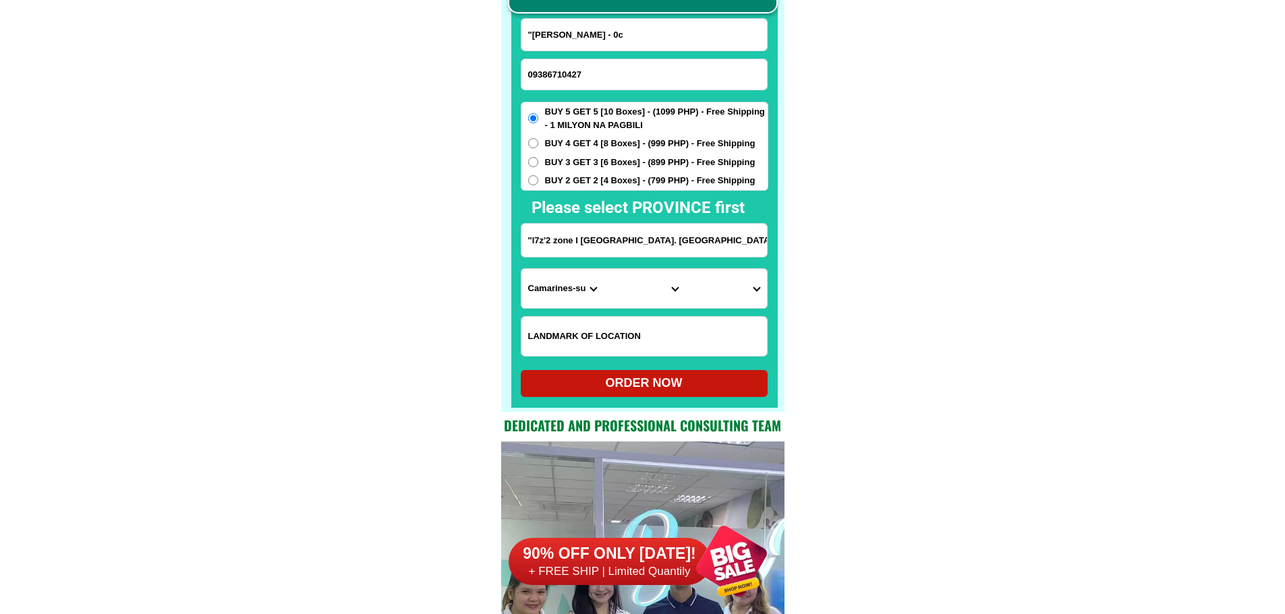
paste input "Wassenaar Beac Ressort"
type input "Wassenaar Beac Ressort"
click at [619, 245] on input ""l7z'2 zone l [GEOGRAPHIC_DATA]. [GEOGRAPHIC_DATA] [GEOGRAPHIC_DATA]. shr baean…" at bounding box center [643, 240] width 245 height 33
paste input "Wassenaar Beac Ressort"
type input "Wassenaar Beac Ressort"
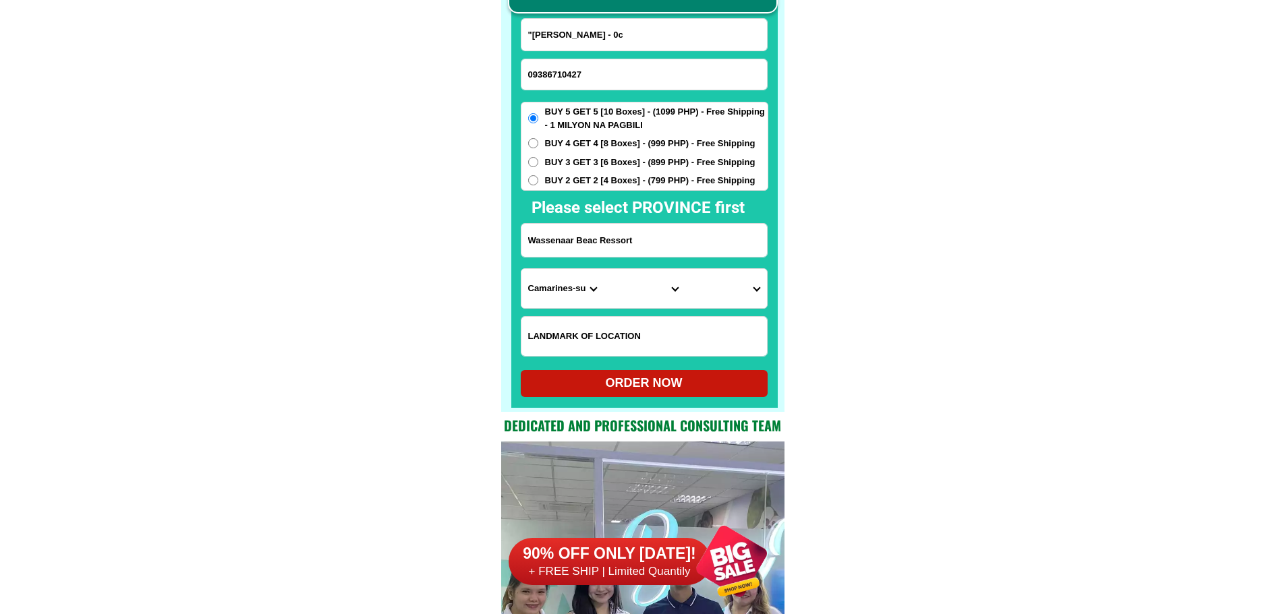
drag, startPoint x: 556, startPoint y: 325, endPoint x: 562, endPoint y: 308, distance: 17.7
click at [556, 322] on input "Input LANDMARKOFLOCATION" at bounding box center [643, 336] width 245 height 39
drag, startPoint x: 564, startPoint y: 305, endPoint x: 566, endPoint y: 297, distance: 8.3
click at [564, 301] on select "Province [GEOGRAPHIC_DATA] [GEOGRAPHIC_DATA] [GEOGRAPHIC_DATA] [GEOGRAPHIC_DATA…" at bounding box center [562, 288] width 82 height 39
select select "63_595"
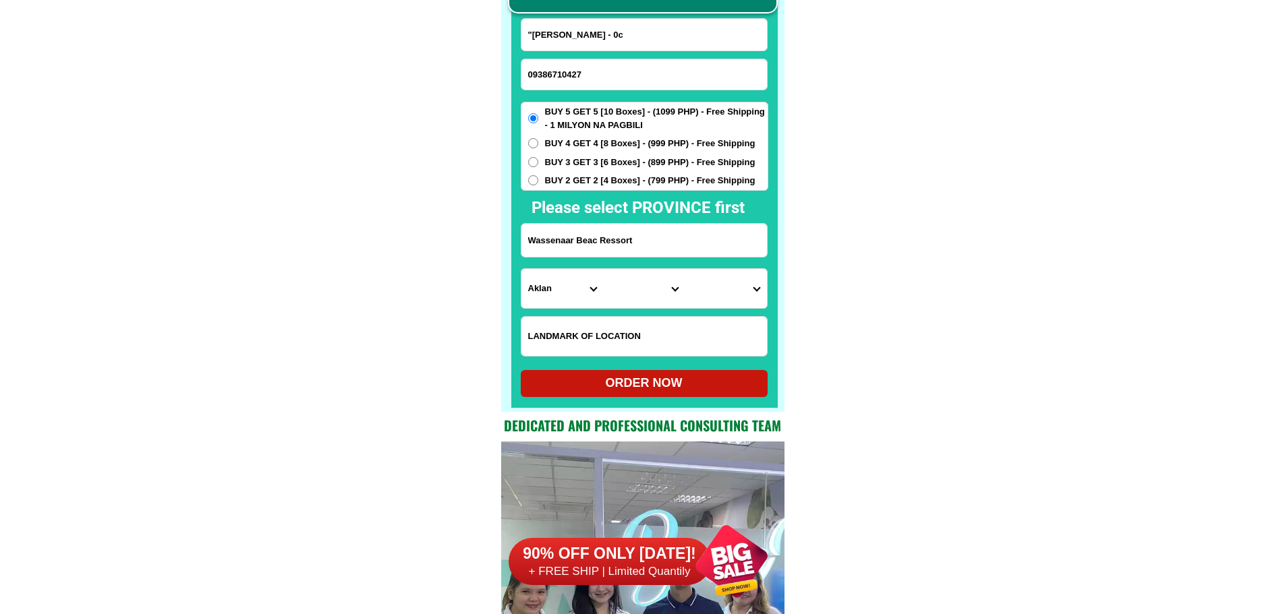
click at [521, 269] on select "Province [GEOGRAPHIC_DATA] [GEOGRAPHIC_DATA] [GEOGRAPHIC_DATA] [GEOGRAPHIC_DATA…" at bounding box center [562, 288] width 82 height 39
click at [652, 297] on select "City Aklan-balete Aklan-banga [GEOGRAPHIC_DATA]-malinao Altavas [PERSON_NAME][G…" at bounding box center [644, 288] width 82 height 39
select select "63_5958722"
click at [727, 302] on select "Barangay Afga Baybay Dapdap Dumatad Jawili [GEOGRAPHIC_DATA] Napatag Panayakan …" at bounding box center [725, 288] width 82 height 39
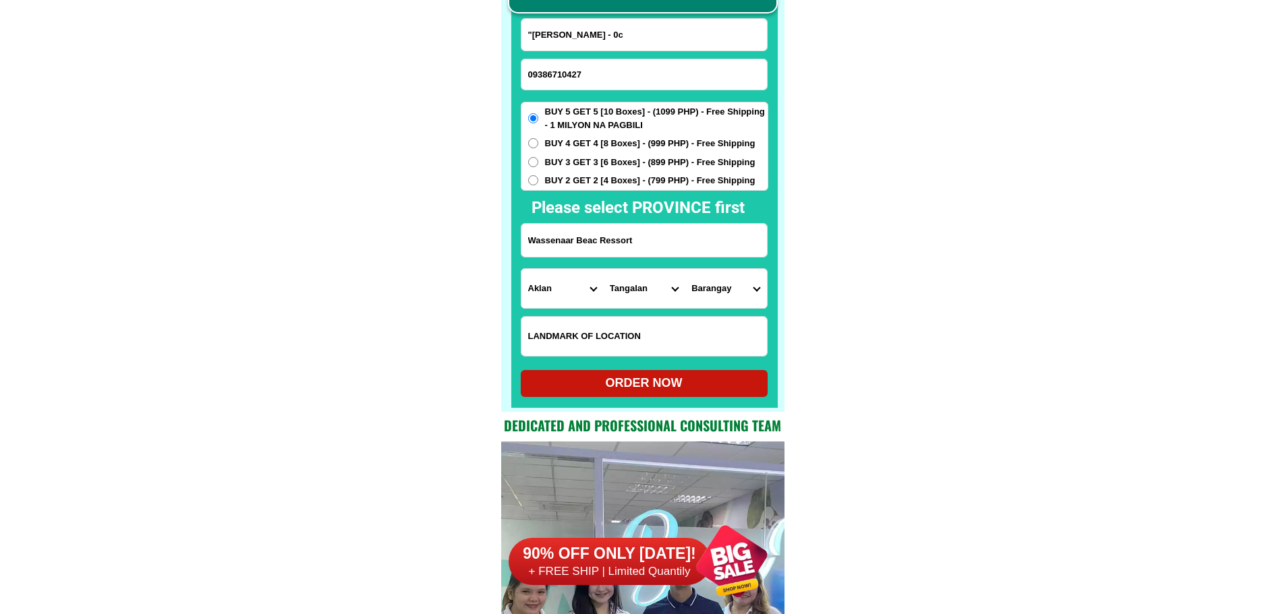
select select "63_59587227162"
click at [668, 373] on div "ORDER NOW" at bounding box center [644, 383] width 247 height 27
type input "Wassenaar Beac Ressort"
radio input "true"
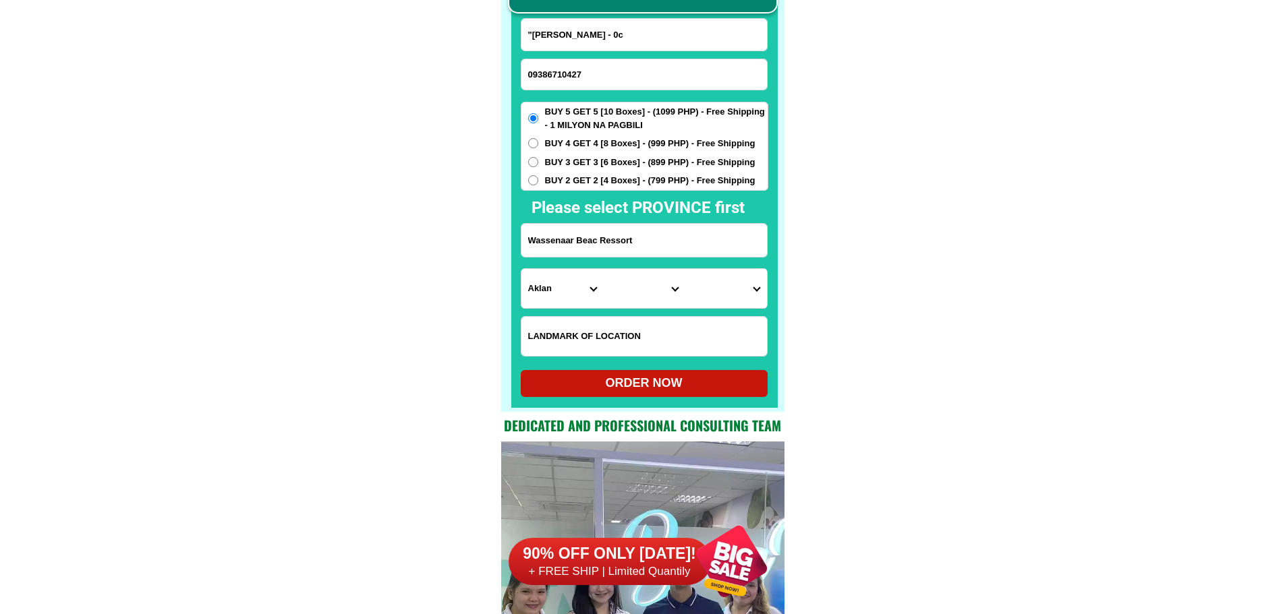
drag, startPoint x: 614, startPoint y: 92, endPoint x: 616, endPoint y: 78, distance: 15.0
click at [616, 86] on form ""[PERSON_NAME] - 0c 09386710427 ORDER NOW [GEOGRAPHIC_DATA] [GEOGRAPHIC_DATA] […" at bounding box center [644, 207] width 247 height 379
click at [616, 78] on input "Input phone_number" at bounding box center [643, 74] width 245 height 30
paste input "09985351645"
type input "09985351645"
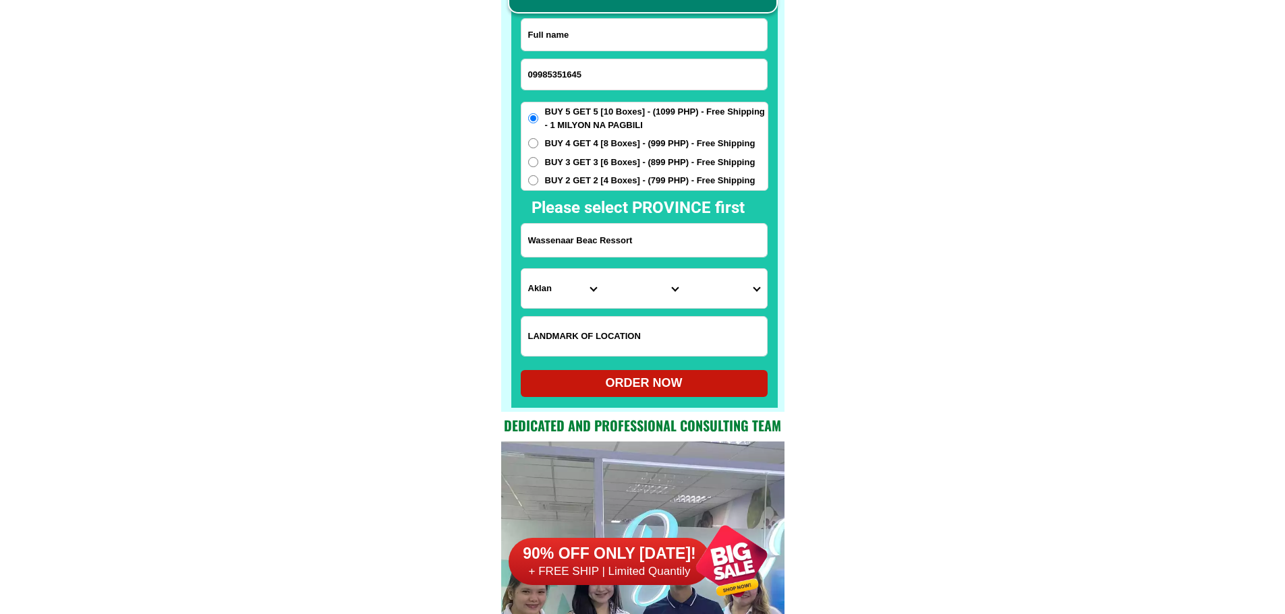
click at [664, 42] on input "Input full_name" at bounding box center [643, 35] width 245 height 32
paste input "[PERSON_NAME]"
type input "[PERSON_NAME]"
click at [638, 251] on input "Input address" at bounding box center [643, 240] width 245 height 33
paste input "Purok 2 Camantiles , [GEOGRAPHIC_DATA]"
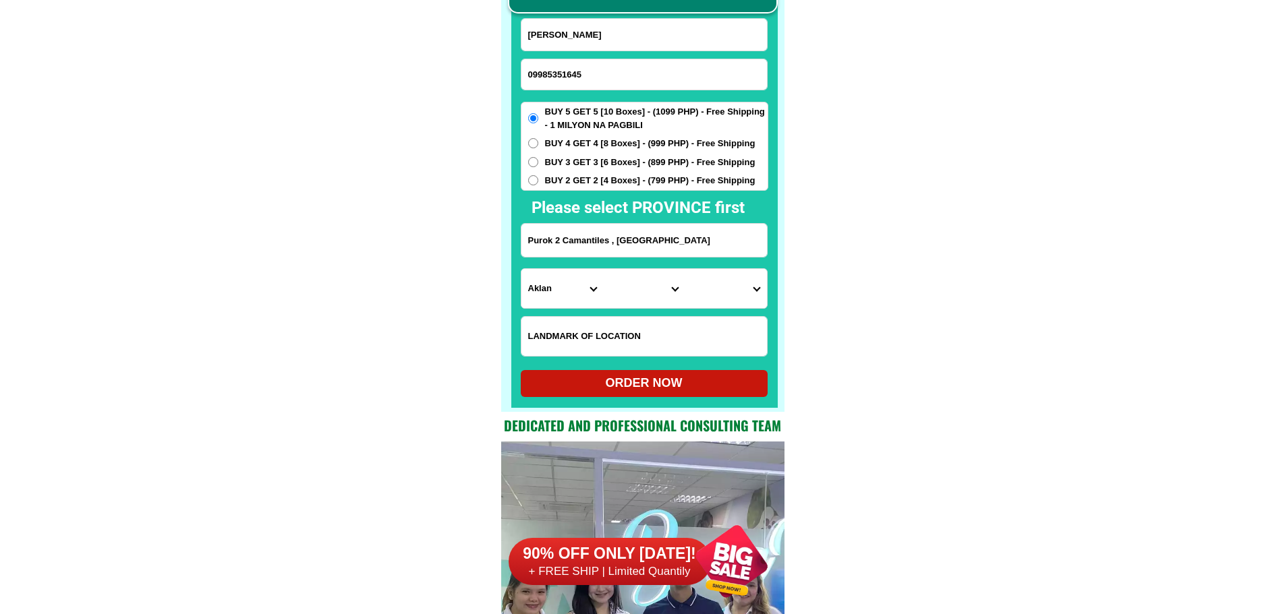
type input "Purok 2 Camantiles , [GEOGRAPHIC_DATA]"
click at [556, 285] on select "Province [GEOGRAPHIC_DATA] [GEOGRAPHIC_DATA] [GEOGRAPHIC_DATA] [GEOGRAPHIC_DATA…" at bounding box center [562, 288] width 82 height 39
click at [620, 250] on input "Purok 2 Camantiles , [GEOGRAPHIC_DATA]" at bounding box center [643, 240] width 245 height 33
click at [527, 281] on select "Province [GEOGRAPHIC_DATA] [GEOGRAPHIC_DATA] [GEOGRAPHIC_DATA] [GEOGRAPHIC_DATA…" at bounding box center [562, 288] width 82 height 39
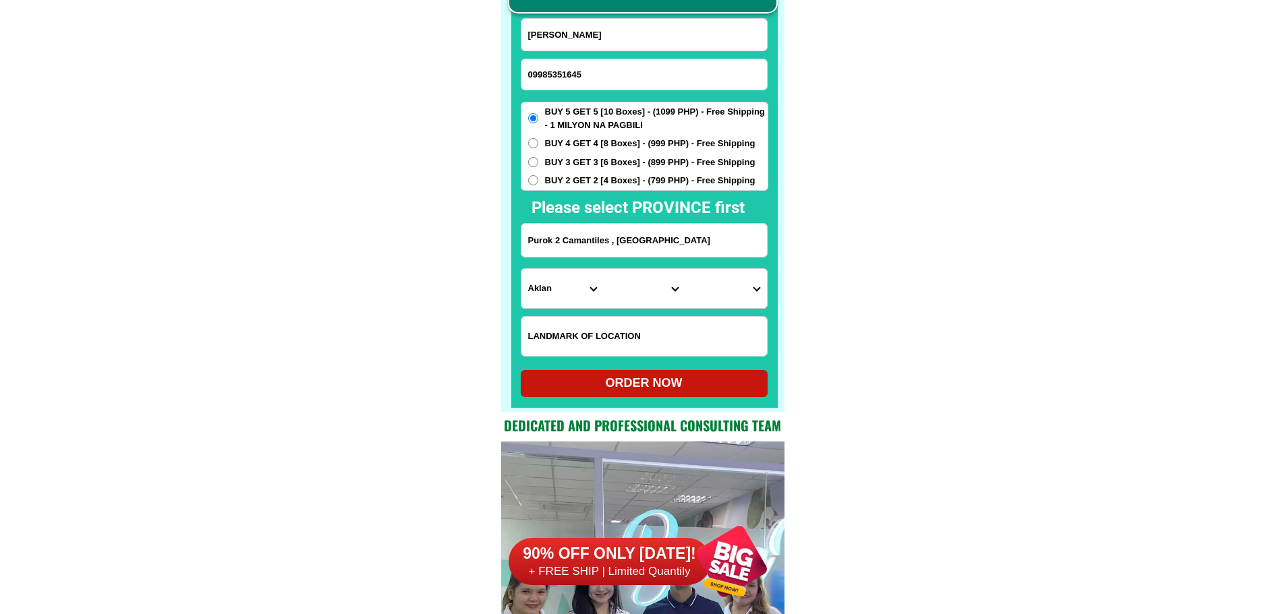
select select "63_247"
click at [624, 293] on select "City [GEOGRAPHIC_DATA] [PERSON_NAME][GEOGRAPHIC_DATA]-city [GEOGRAPHIC_DATA] [G…" at bounding box center [644, 288] width 82 height 39
select select "63_2472688"
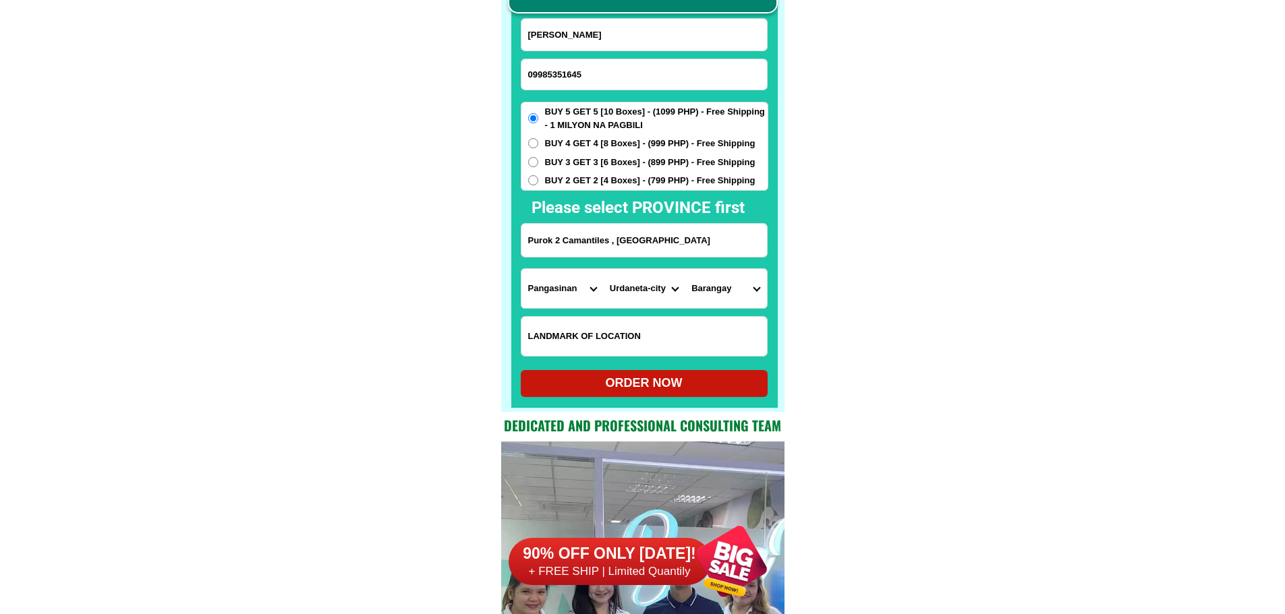
click at [712, 299] on select "[GEOGRAPHIC_DATA][PERSON_NAME] Bolaoen Cabaruan Cabuloan Camanang Camantiles Ca…" at bounding box center [725, 288] width 82 height 39
select select "63_24726882889"
click at [666, 376] on div "ORDER NOW" at bounding box center [644, 383] width 247 height 18
radio input "true"
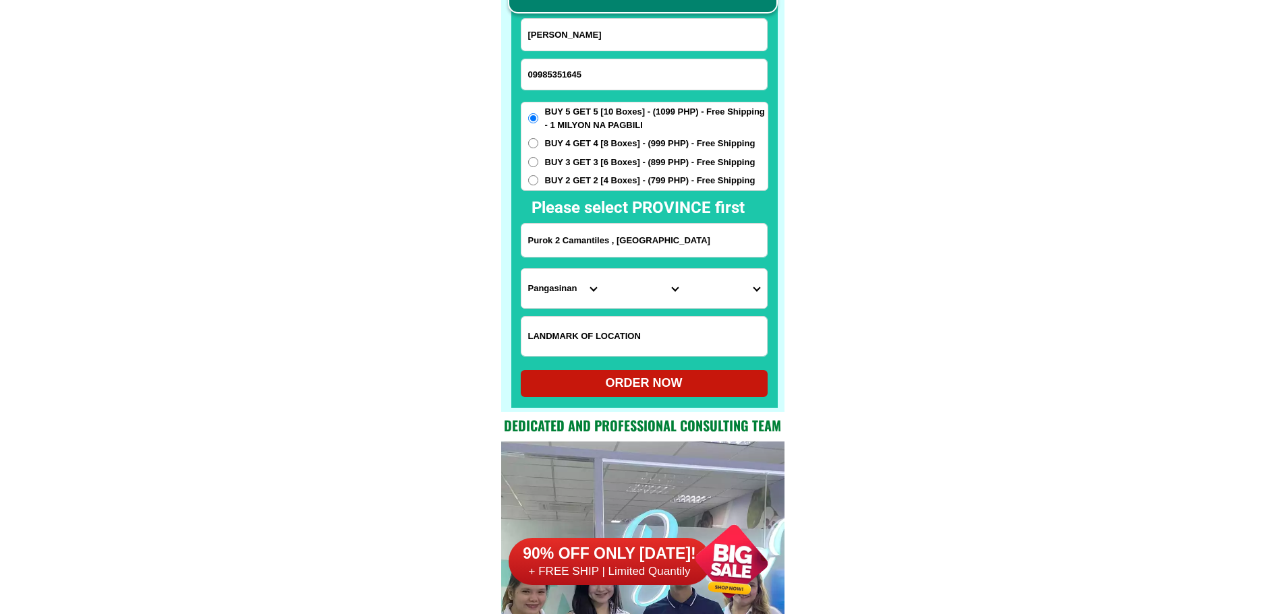
click at [615, 48] on input "[PERSON_NAME]" at bounding box center [643, 35] width 245 height 32
click at [554, 82] on input "09985351645" at bounding box center [643, 74] width 245 height 30
paste input "09389080403"
type input "09389080403"
click at [674, 41] on input "Input full_name" at bounding box center [643, 35] width 245 height 32
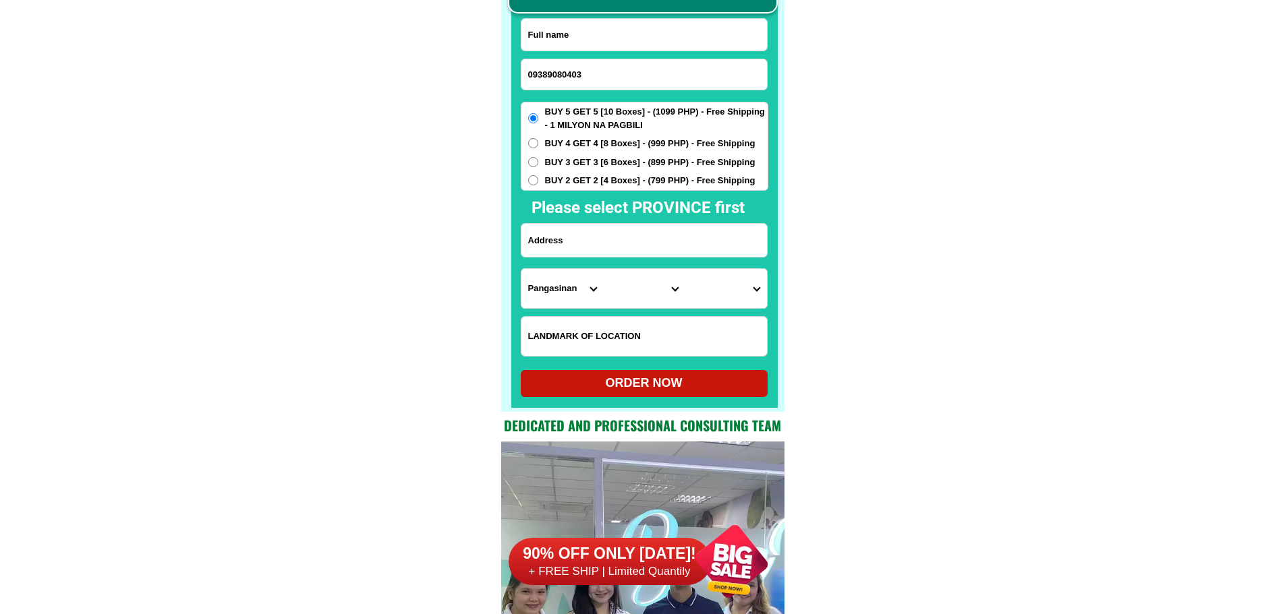
paste input "[PERSON_NAME] Ciencia"
type input "[PERSON_NAME] Ciencia"
click at [688, 237] on input "Input address" at bounding box center [643, 240] width 245 height 33
paste input "[PERSON_NAME] Boulivard, in front Bank of Commerce"
type input "[PERSON_NAME] Boulivard, in front Bank of Commerce"
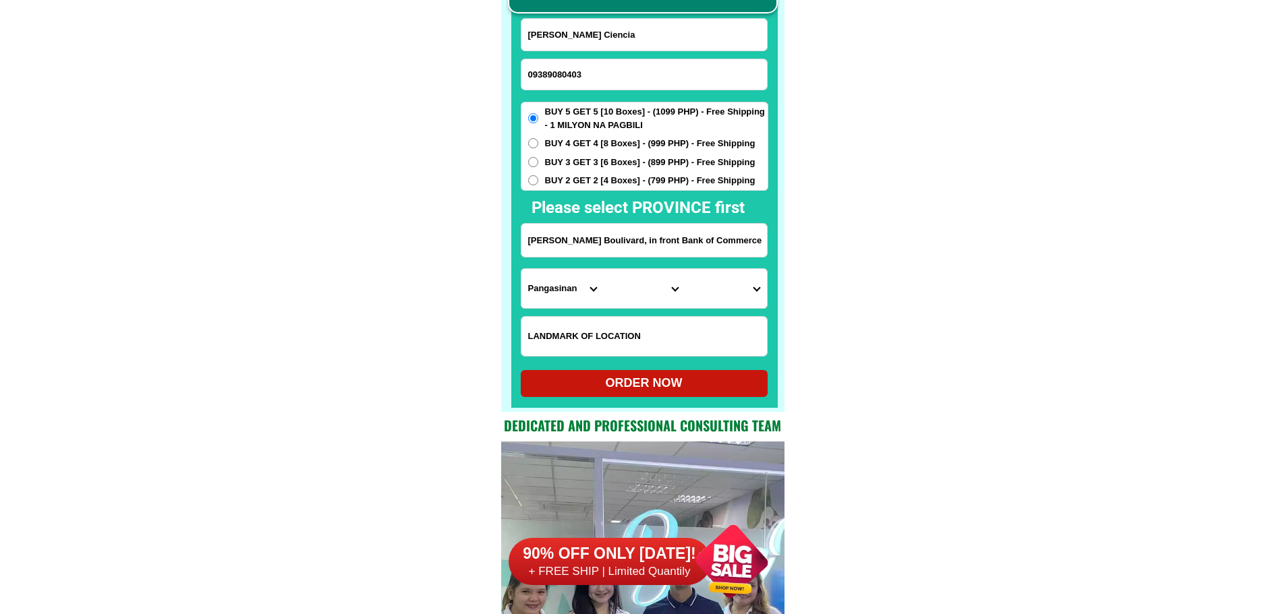
click at [617, 138] on span "BUY 4 GET 4 [8 Boxes] - (999 PHP) - Free Shipping" at bounding box center [650, 143] width 210 height 13
click at [538, 138] on input "BUY 4 GET 4 [8 Boxes] - (999 PHP) - Free Shipping" at bounding box center [533, 143] width 10 height 10
radio input "true"
click at [561, 292] on select "Province [GEOGRAPHIC_DATA] [GEOGRAPHIC_DATA] [GEOGRAPHIC_DATA] [GEOGRAPHIC_DATA…" at bounding box center [562, 288] width 82 height 39
select select "63_513"
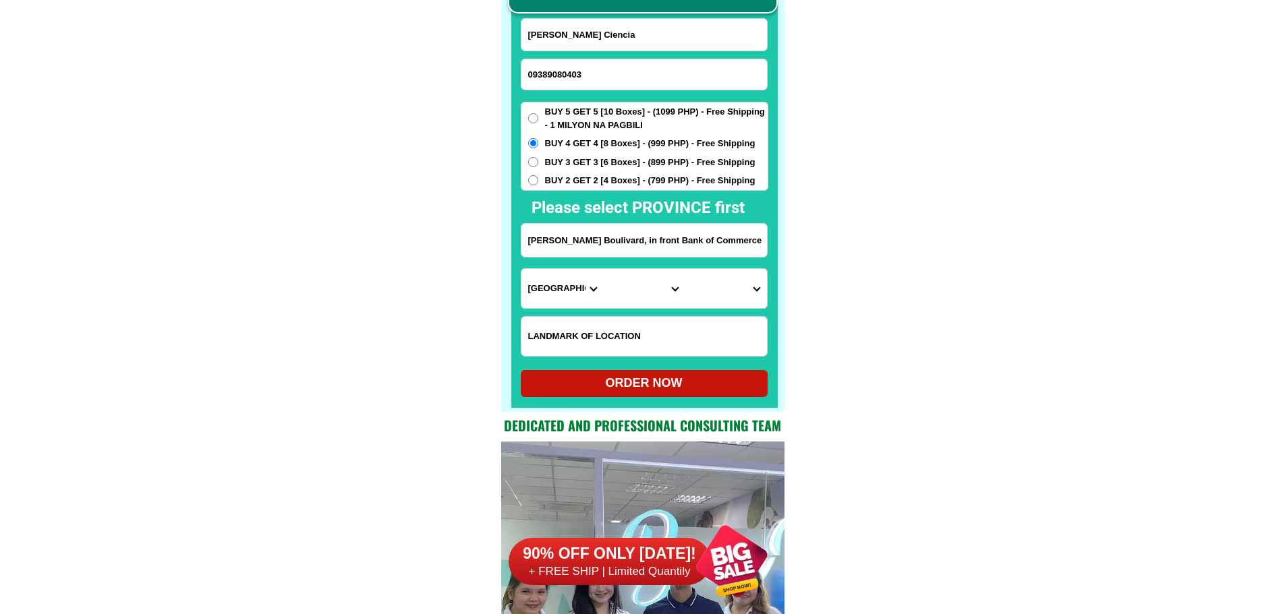
drag, startPoint x: 920, startPoint y: 343, endPoint x: 936, endPoint y: 349, distance: 16.7
click at [643, 301] on select "City [GEOGRAPHIC_DATA]-[GEOGRAPHIC_DATA] [GEOGRAPHIC_DATA]-[PERSON_NAME] [GEOGR…" at bounding box center [644, 288] width 82 height 39
select select "63_5131995"
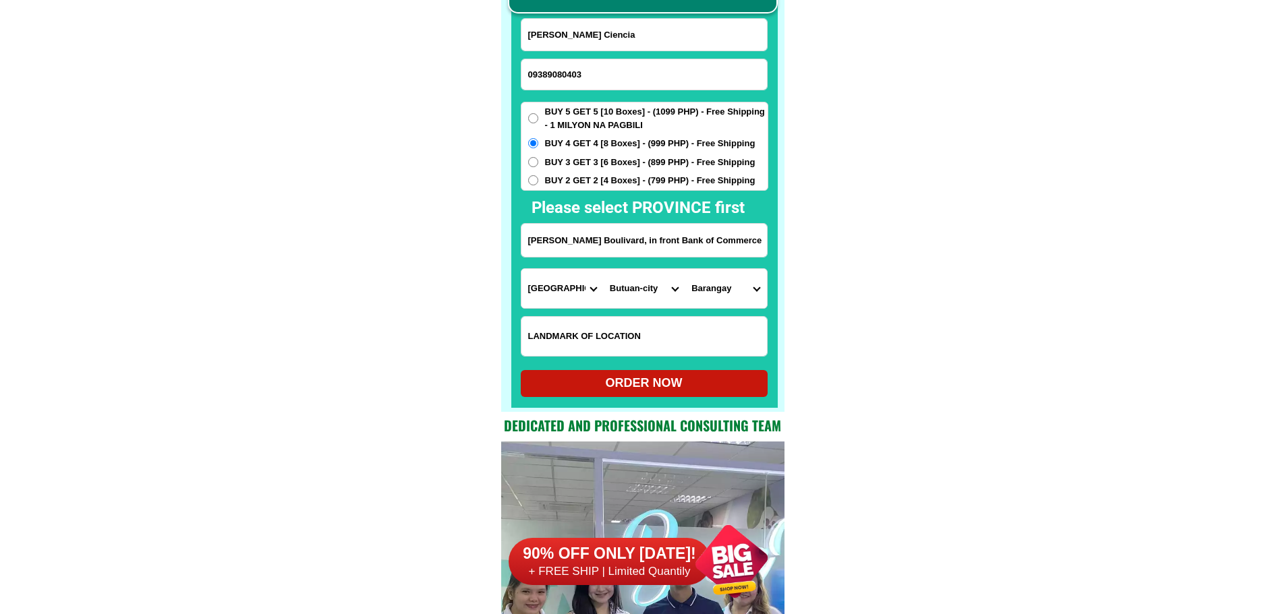
click at [747, 289] on select "Barangay Agao pob. (bgy. 3) [GEOGRAPHIC_DATA][PERSON_NAME] Ampayon Anticala [GE…" at bounding box center [725, 288] width 82 height 39
select select "63_51319959022"
click at [666, 392] on div "ORDER NOW" at bounding box center [644, 383] width 247 height 18
radio input "true"
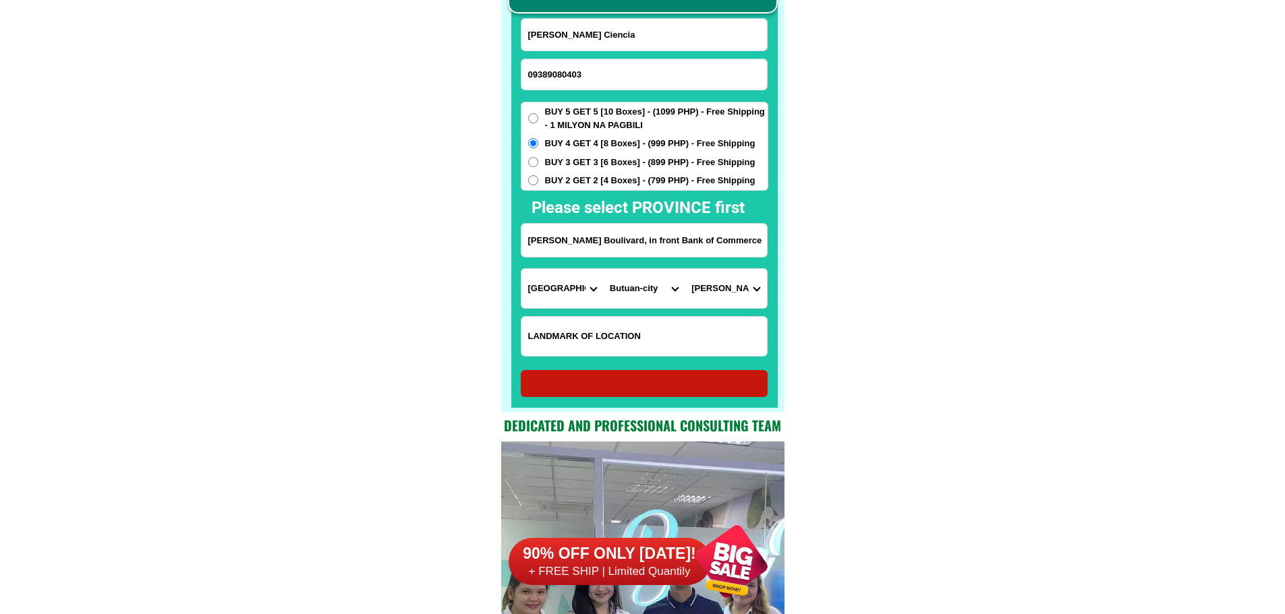
radio input "true"
click at [647, 73] on input "Input phone_number" at bounding box center [643, 74] width 245 height 30
paste input "09151637980"
type input "09151637980"
click at [612, 28] on input "Input full_name" at bounding box center [643, 35] width 245 height 32
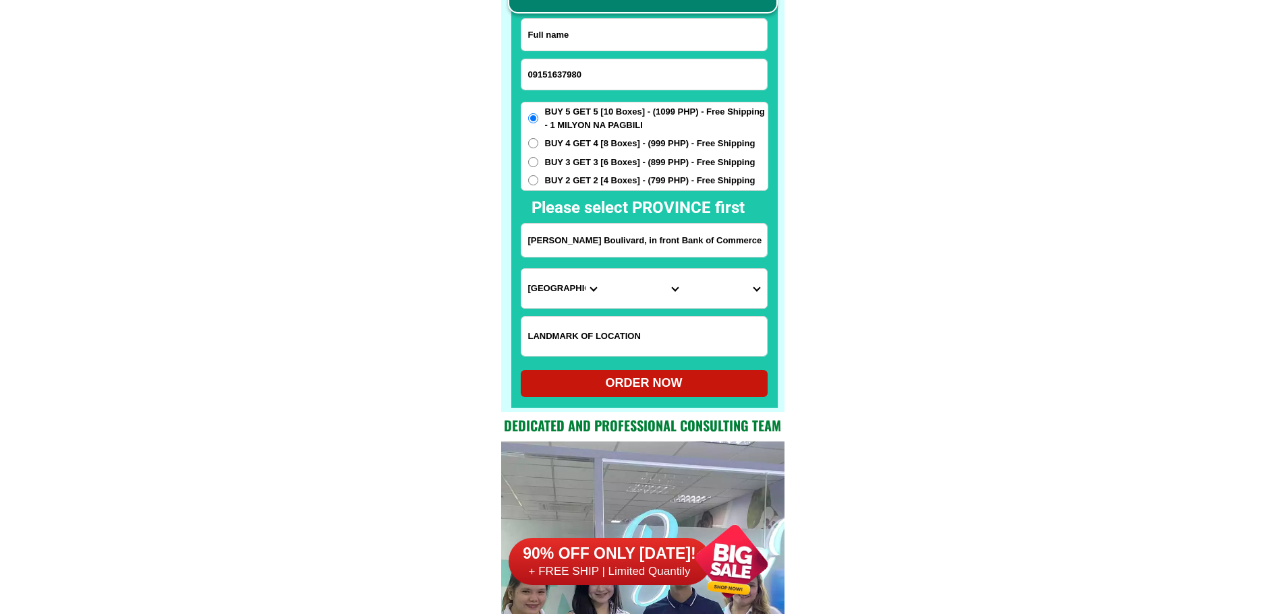
paste input "[PERSON_NAME]""
type input "[PERSON_NAME]"
drag, startPoint x: 570, startPoint y: 226, endPoint x: 587, endPoint y: 232, distance: 17.9
click at [570, 226] on input "Input address" at bounding box center [643, 240] width 245 height 33
paste input "Cotabato Midsayap Poblacion 8 purok waling waling"
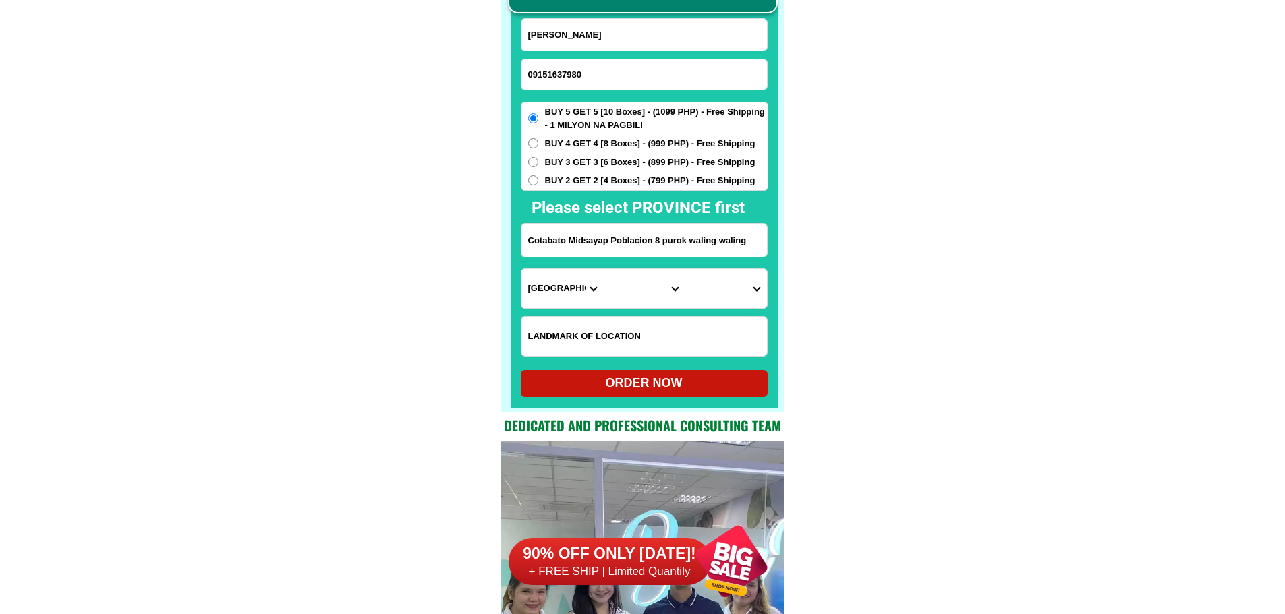
type input "Cotabato Midsayap Poblacion 8 purok waling waling"
click at [699, 344] on input "Input LANDMARKOFLOCATION" at bounding box center [643, 336] width 245 height 39
paste input "[PERSON_NAME] Resedince"
paste input "buy 5 get 5"
type input "[PERSON_NAME] Resedince buy 5 get 5"
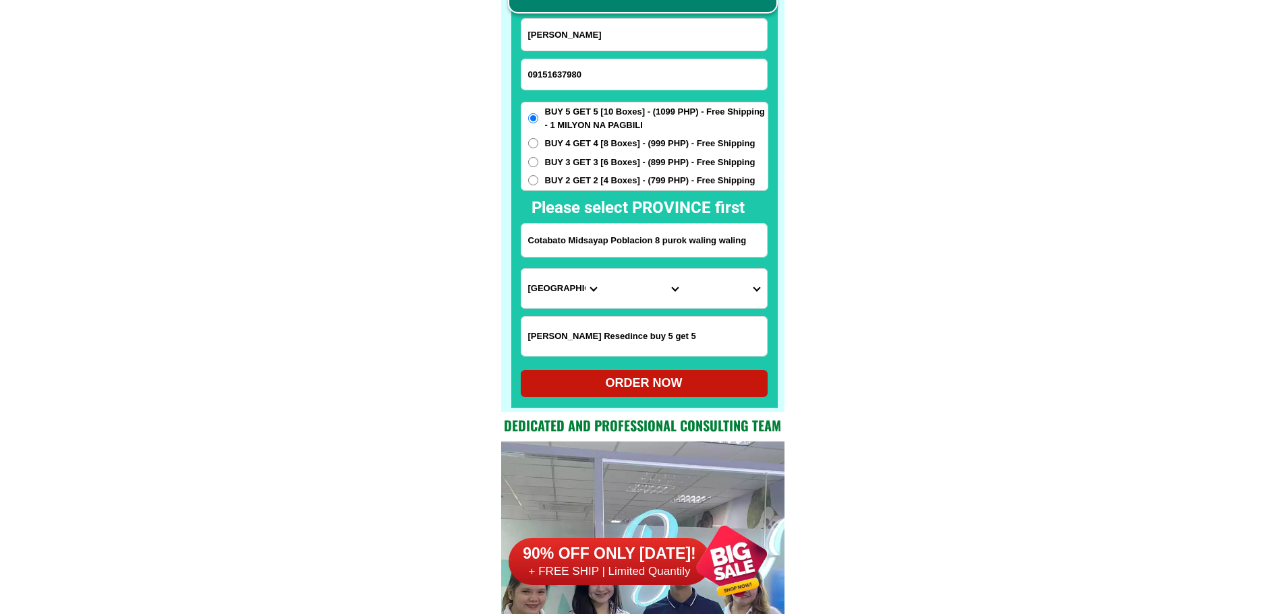
click at [628, 237] on input "Cotabato Midsayap Poblacion 8 purok waling waling" at bounding box center [643, 240] width 245 height 33
click at [559, 282] on select "Province [GEOGRAPHIC_DATA] [GEOGRAPHIC_DATA] [GEOGRAPHIC_DATA] [GEOGRAPHIC_DATA…" at bounding box center [562, 288] width 82 height 39
select select "63_170"
click at [636, 293] on select "City Alamada Aleosan Antipas Arakan Banisilan [GEOGRAPHIC_DATA]-city [GEOGRAPHI…" at bounding box center [644, 288] width 82 height 39
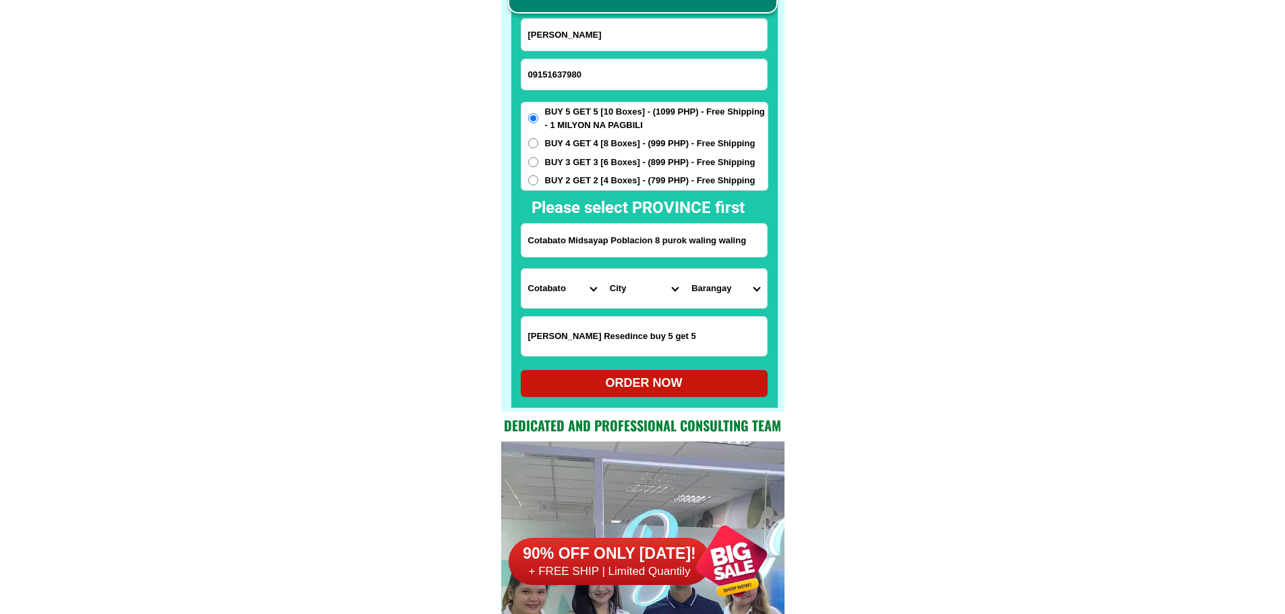
select select "63_1707814"
drag, startPoint x: 997, startPoint y: 345, endPoint x: 967, endPoint y: 345, distance: 29.7
click at [705, 284] on select "Barangay Agriculture [GEOGRAPHIC_DATA] [US_STATE] [GEOGRAPHIC_DATA] [GEOGRAPHIC…" at bounding box center [725, 288] width 82 height 39
select select "63_17078141220"
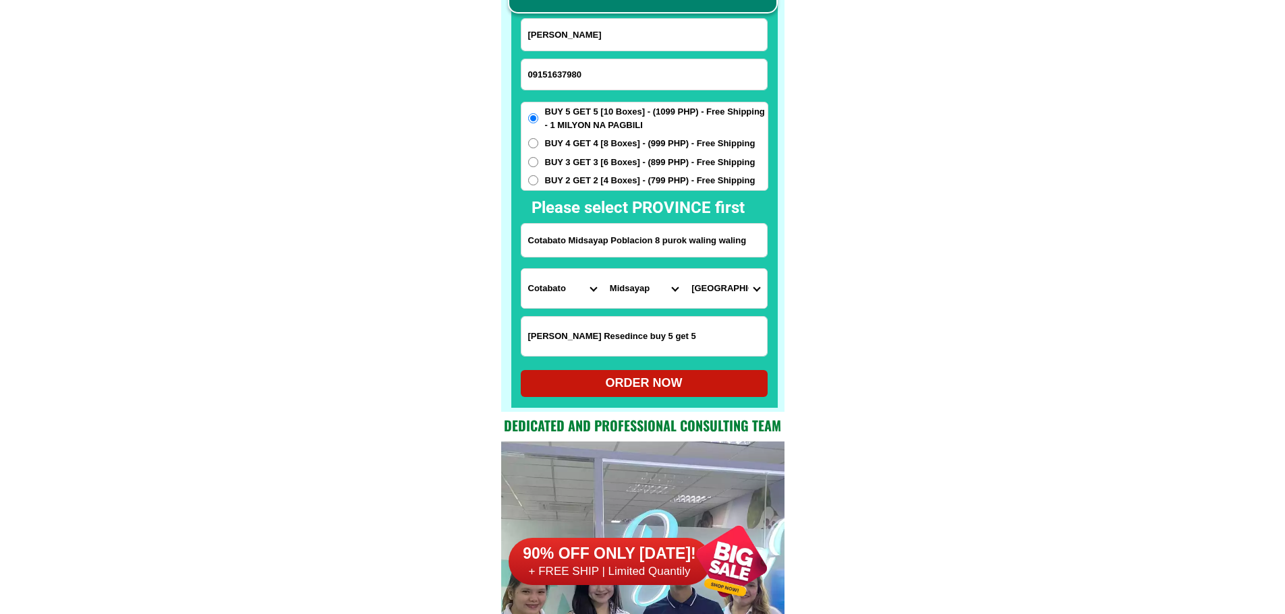
click at [684, 269] on select "Barangay Agriculture [GEOGRAPHIC_DATA] [US_STATE] [GEOGRAPHIC_DATA] [GEOGRAPHIC…" at bounding box center [725, 288] width 82 height 39
click at [704, 391] on div "ORDER NOW" at bounding box center [644, 383] width 247 height 18
radio input "true"
click at [585, 75] on input "Input phone_number" at bounding box center [643, 74] width 245 height 30
paste input "09516614575"
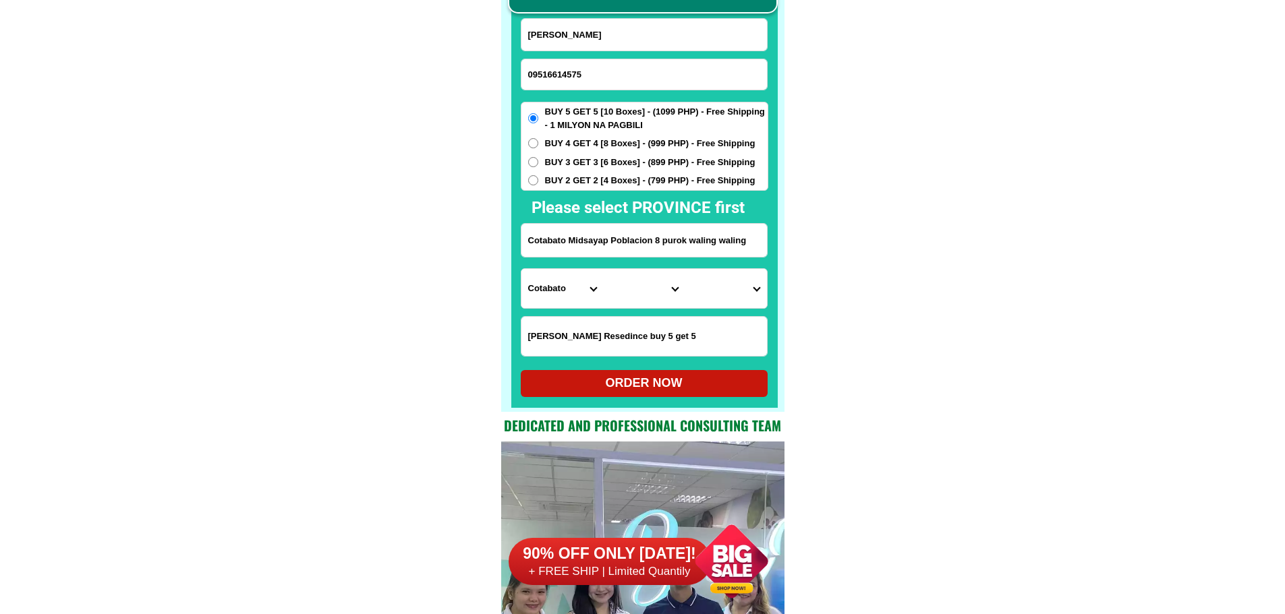
type input "09516614575"
click at [628, 27] on input "Input full_name" at bounding box center [643, 35] width 245 height 32
paste input "[PERSON_NAME]"
type input "[PERSON_NAME]"
click at [614, 227] on input "Input address" at bounding box center [643, 240] width 245 height 33
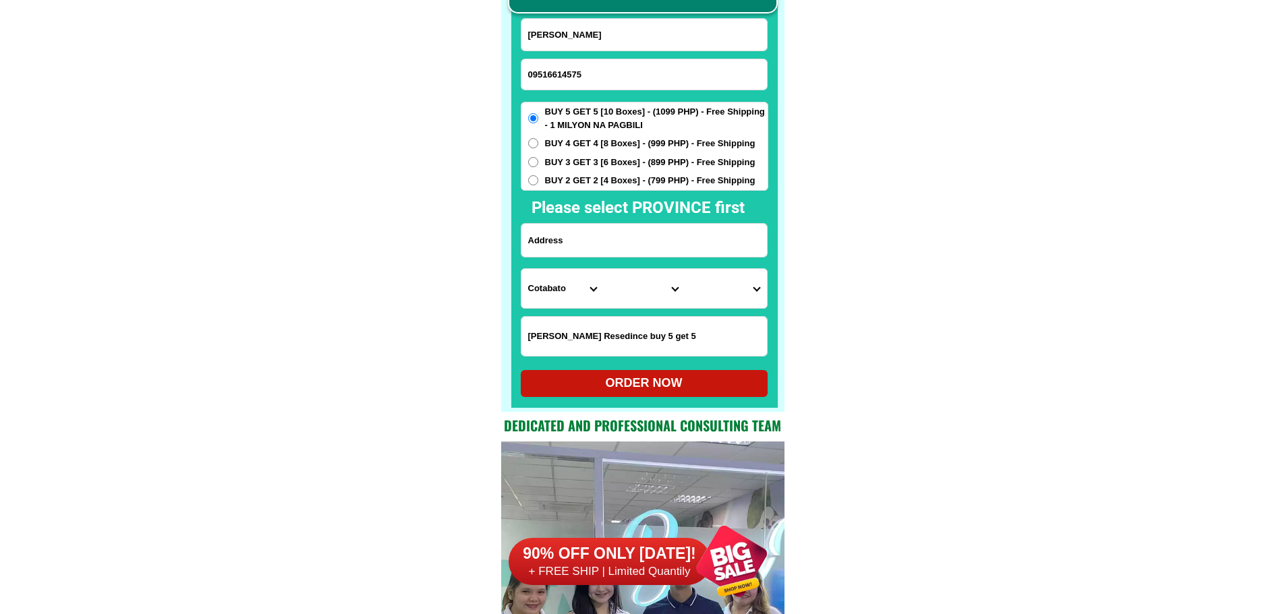
paste input "2/39 phB istana subd. Malagasang 1-f Imus cavite"
type input "2/39 phB istana subd. Malagasang 1-f Imus cavite"
click at [653, 336] on input "Input LANDMARKOFLOCATION" at bounding box center [643, 336] width 245 height 39
paste input ""Alfa mark"
type input ""Alfa mark"
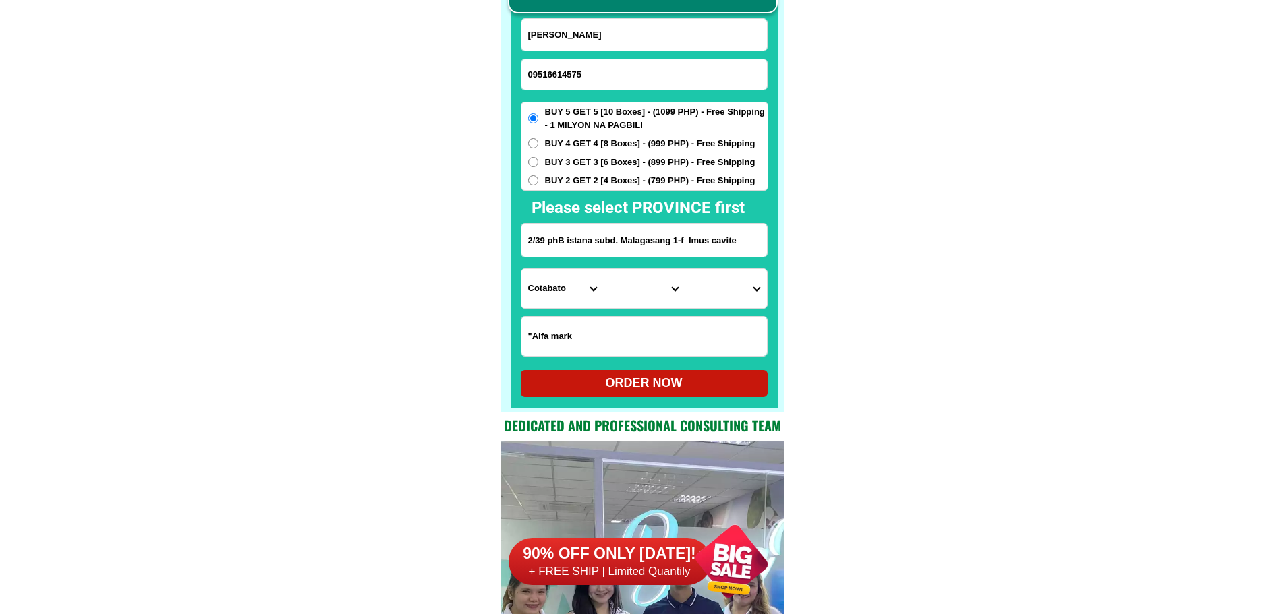
click at [538, 287] on select "Province [GEOGRAPHIC_DATA] [GEOGRAPHIC_DATA] [GEOGRAPHIC_DATA] [GEOGRAPHIC_DATA…" at bounding box center [562, 288] width 82 height 39
select select "63_826"
drag, startPoint x: 914, startPoint y: 332, endPoint x: 641, endPoint y: 314, distance: 273.7
click at [603, 295] on select "City [PERSON_NAME] [PERSON_NAME] [GEOGRAPHIC_DATA]-city [GEOGRAPHIC_DATA]-[GEOG…" at bounding box center [644, 288] width 82 height 39
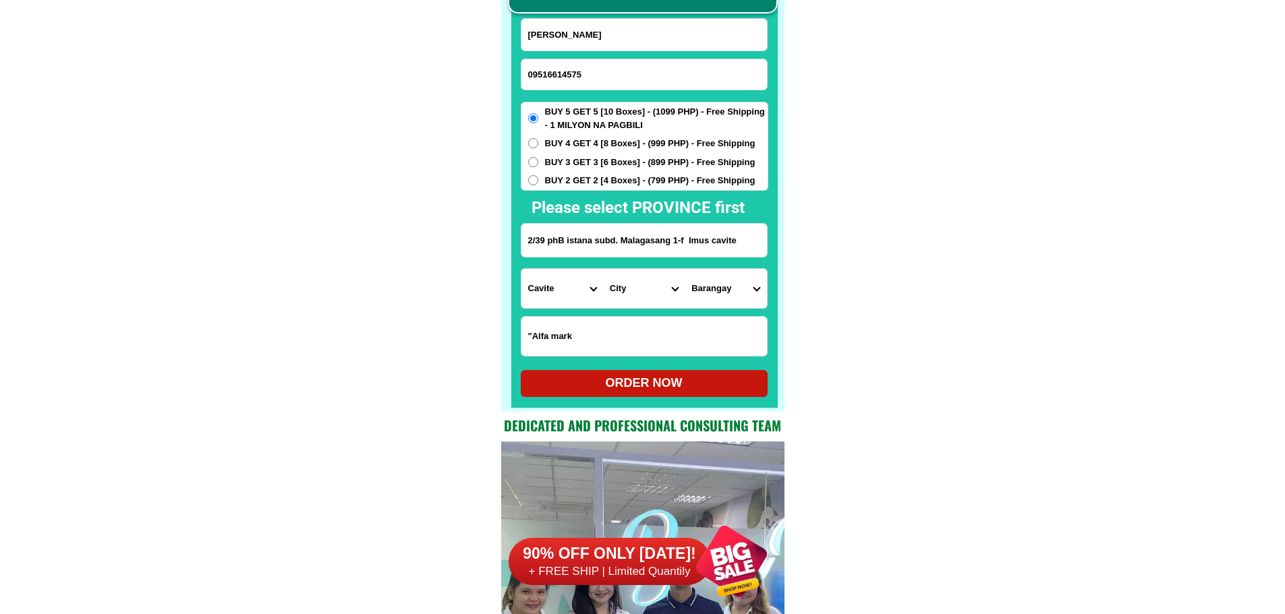
select select "63_8261588"
click at [728, 289] on select "Barangay Alapan i -a Alapan i -b Alapan i -c Alapan i-a Alapan i-b Alapan i-c A…" at bounding box center [725, 288] width 82 height 39
click at [723, 285] on select "Barangay Alapan i -a Alapan i -b Alapan i -c Alapan i-a Alapan i-b Alapan i-c A…" at bounding box center [725, 288] width 82 height 39
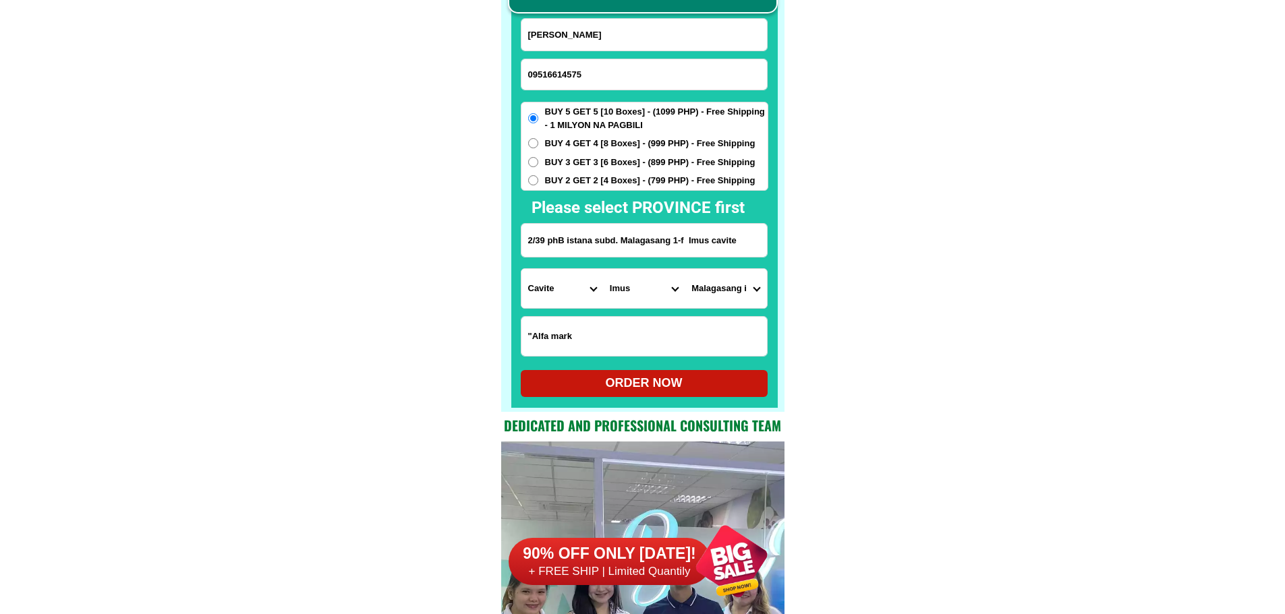
select select "63_82615888019"
drag, startPoint x: 954, startPoint y: 353, endPoint x: 927, endPoint y: 363, distance: 28.8
click at [721, 387] on div "ORDER NOW" at bounding box center [644, 383] width 247 height 18
radio input "true"
